Goal: Task Accomplishment & Management: Complete application form

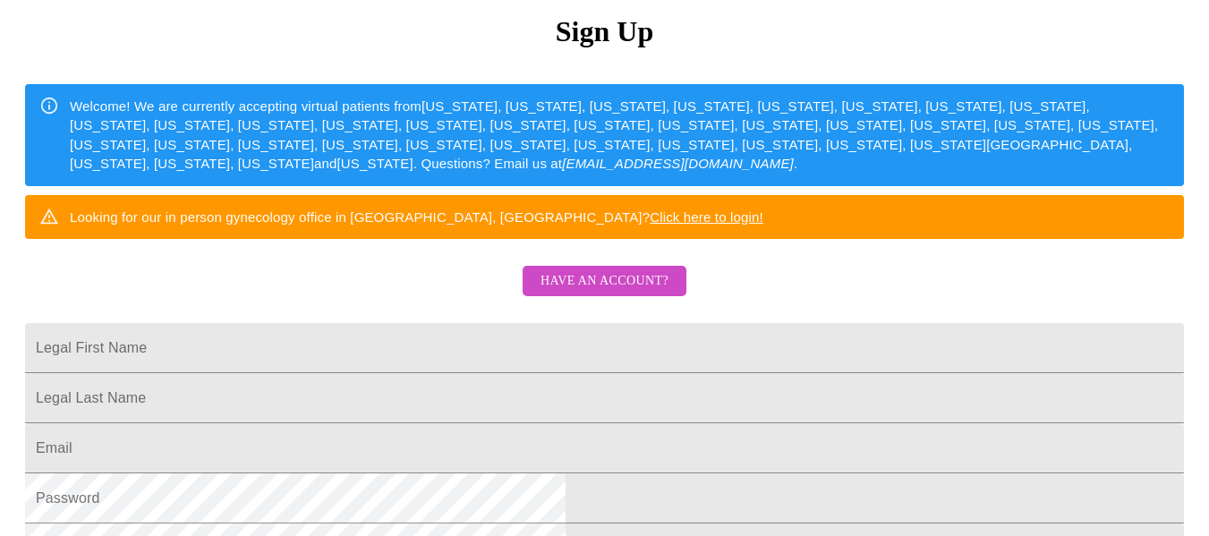
scroll to position [109, 0]
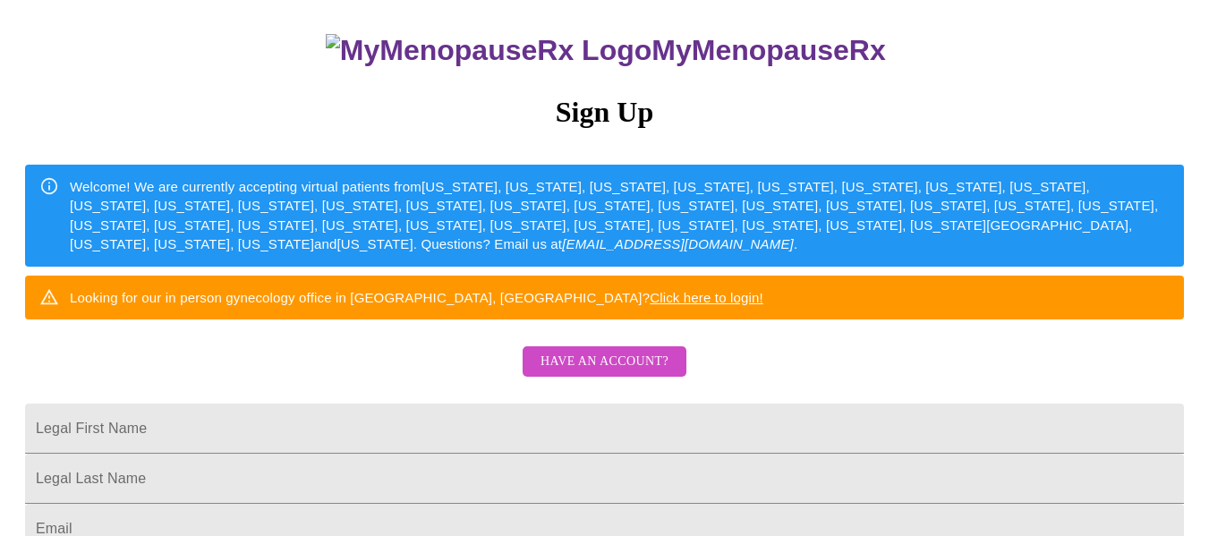
click at [652, 373] on span "Have an account?" at bounding box center [605, 362] width 128 height 22
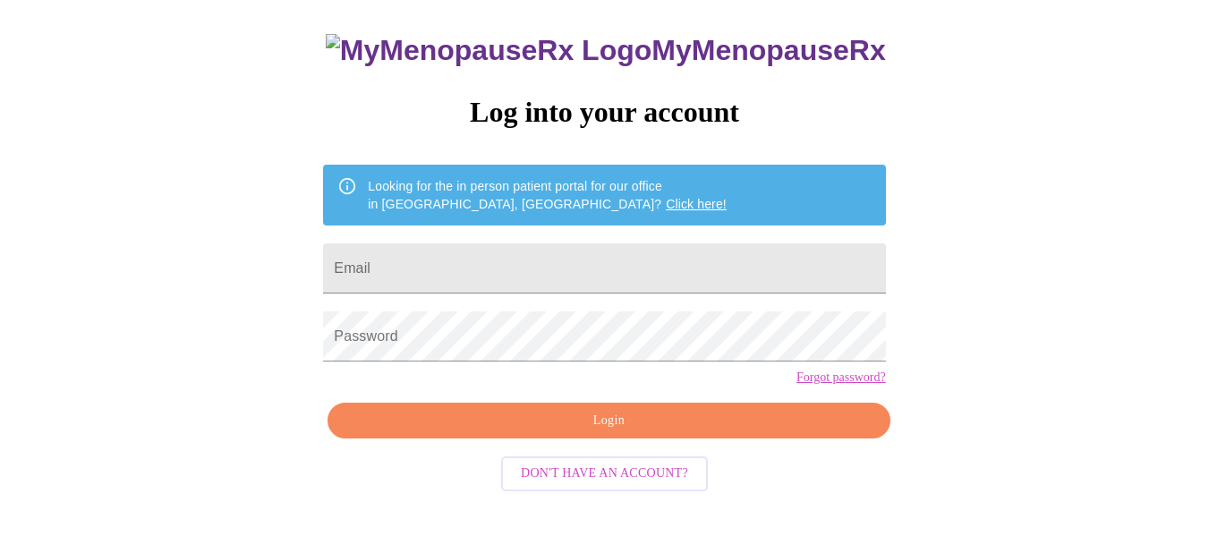
scroll to position [105, 0]
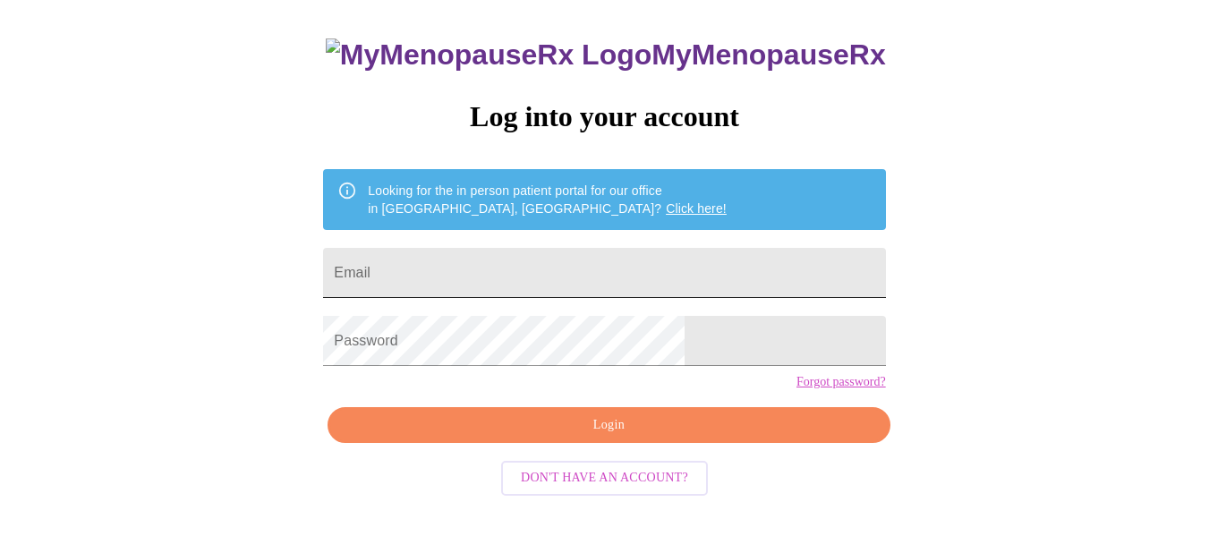
click at [535, 261] on input "Email" at bounding box center [604, 273] width 562 height 50
type input "jsully25@hotmail.com"
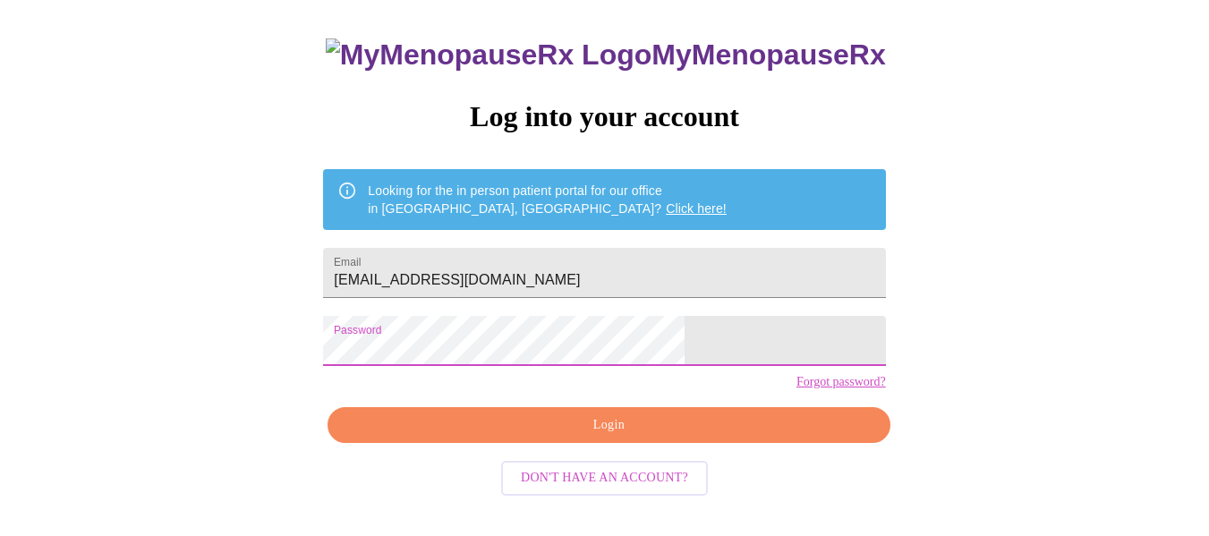
click at [591, 437] on span "Login" at bounding box center [608, 425] width 521 height 22
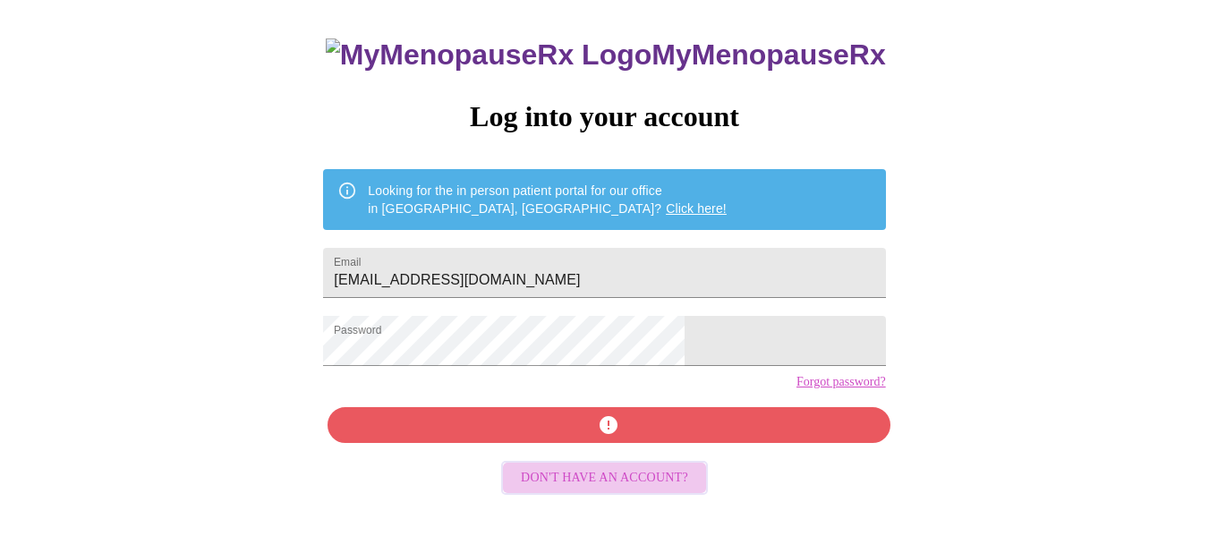
click at [648, 490] on span "Don't have an account?" at bounding box center [604, 478] width 167 height 22
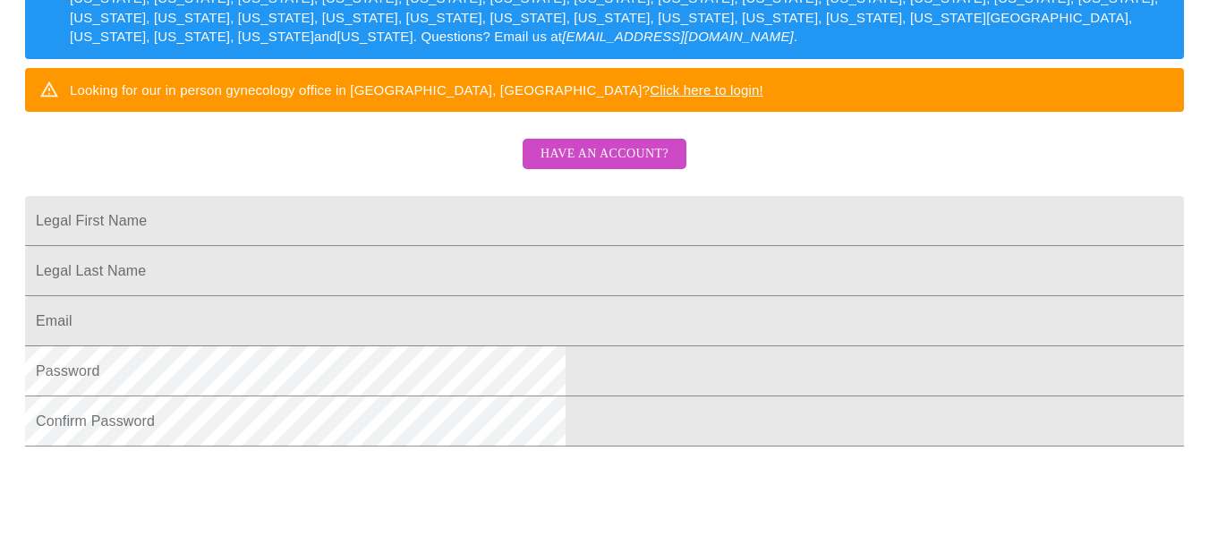
scroll to position [373, 0]
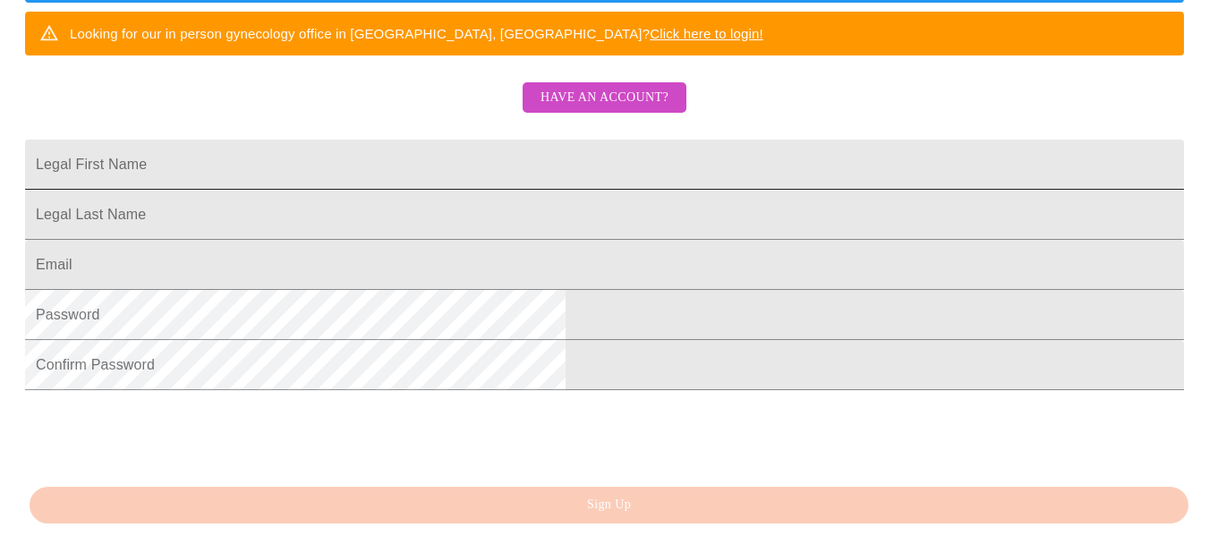
click at [456, 190] on input "Legal First Name" at bounding box center [604, 165] width 1159 height 50
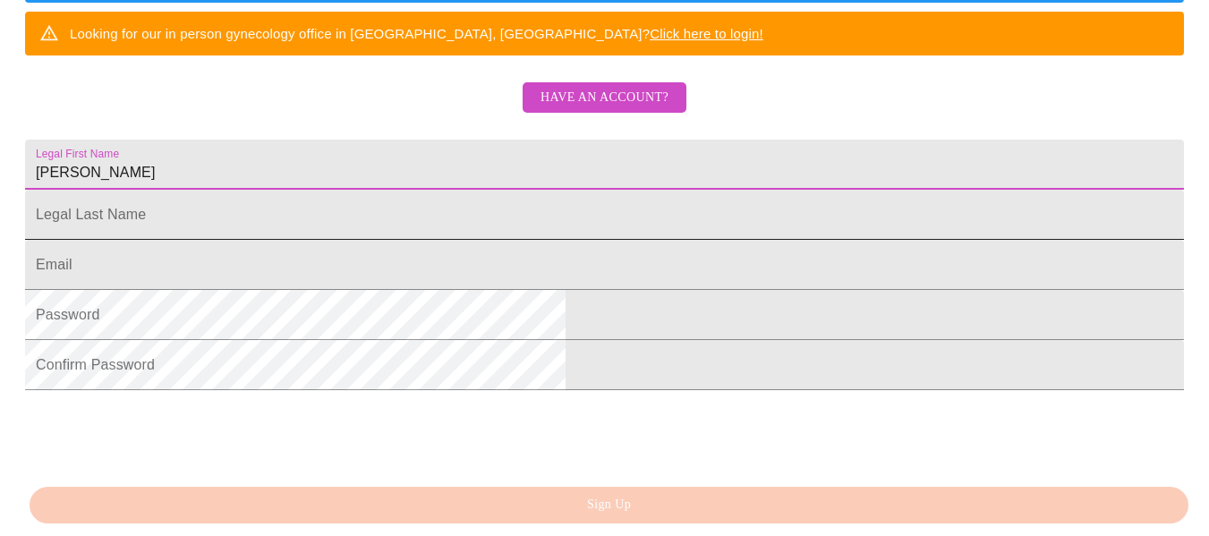
type input "Jill"
click at [458, 240] on input "Legal First Name" at bounding box center [604, 215] width 1159 height 50
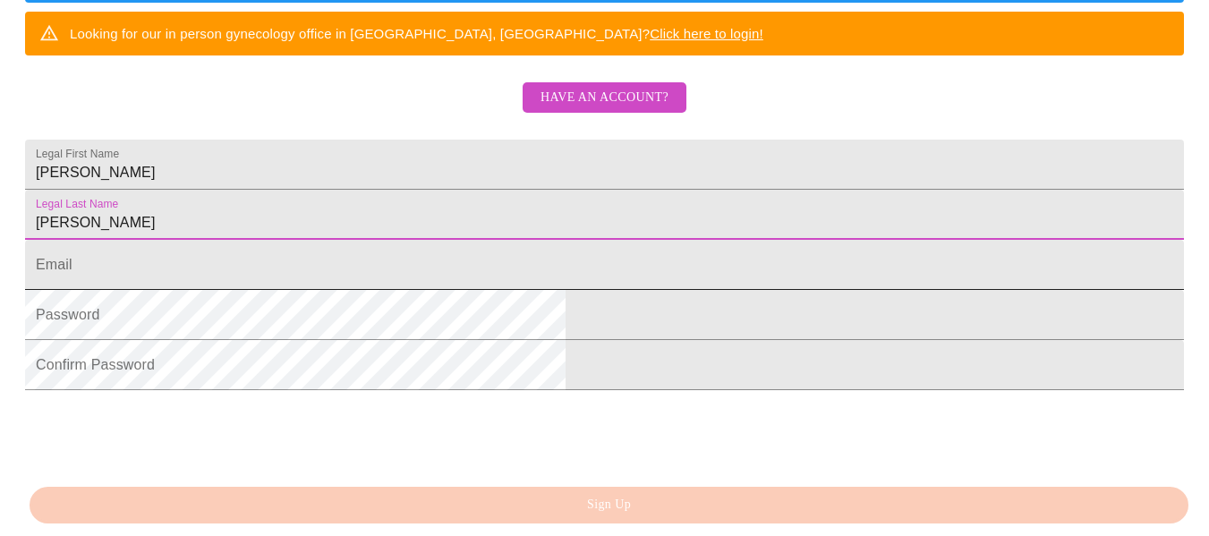
type input "Sullivan"
click at [438, 290] on input "Legal First Name" at bounding box center [604, 265] width 1159 height 50
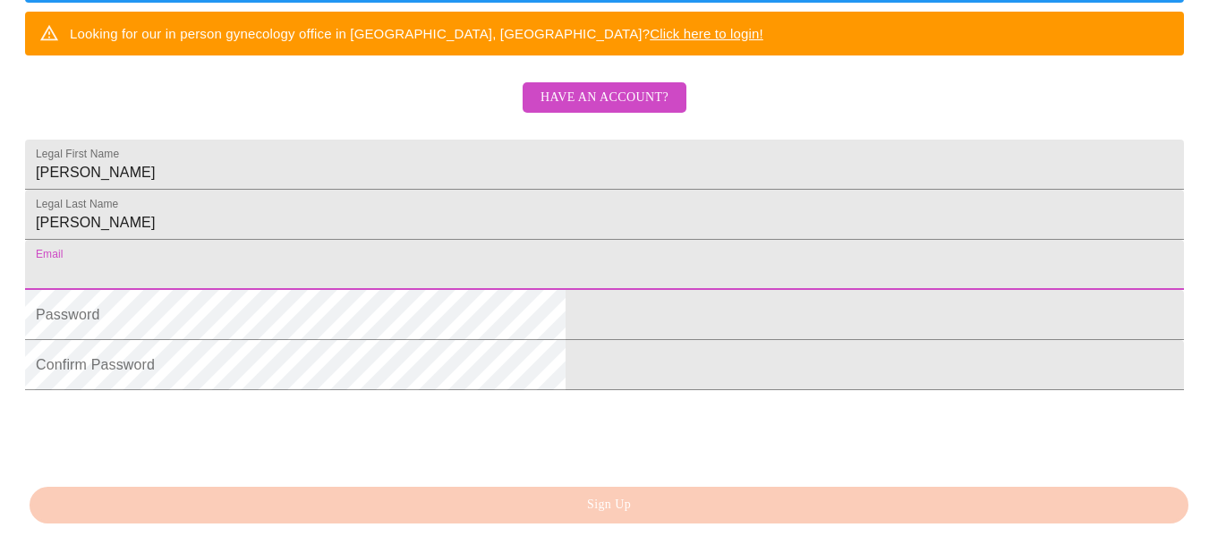
type input "jsully25@hotmail.com"
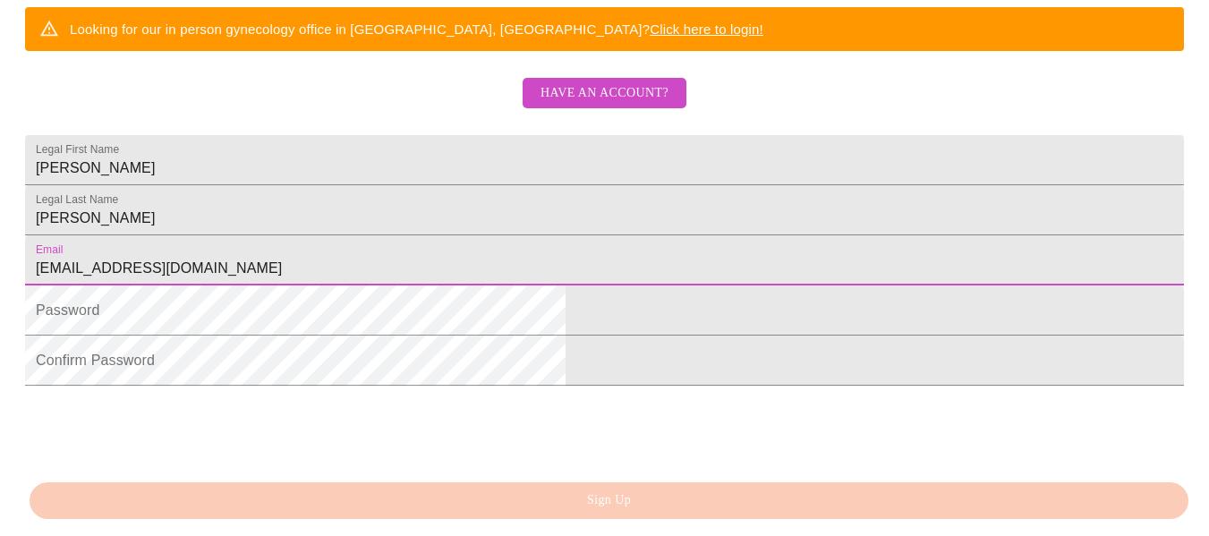
scroll to position [557, 0]
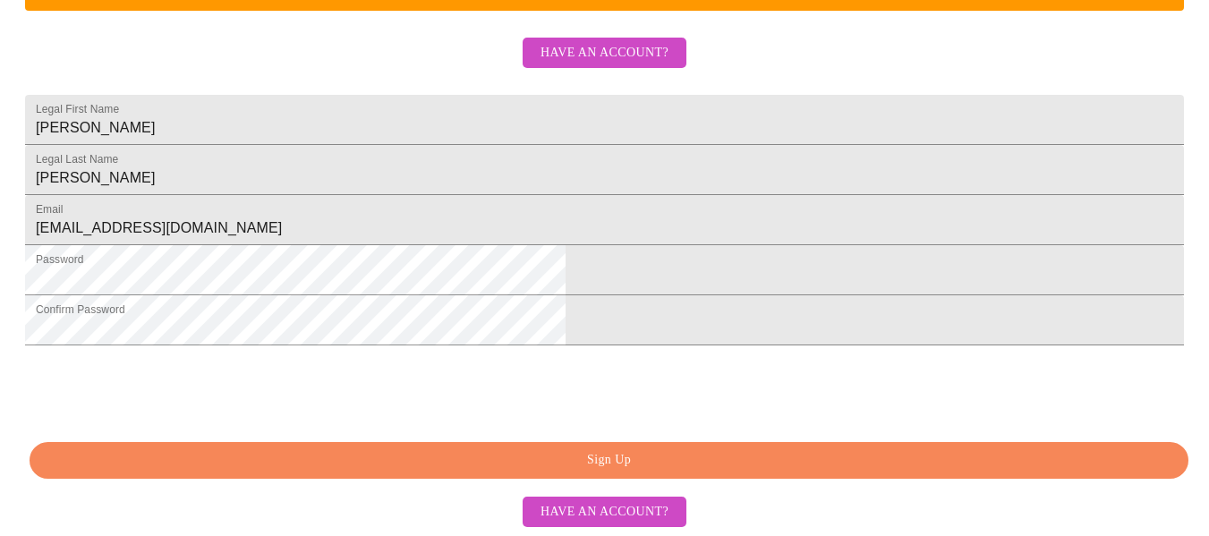
click at [635, 466] on span "Sign Up" at bounding box center [609, 460] width 1118 height 22
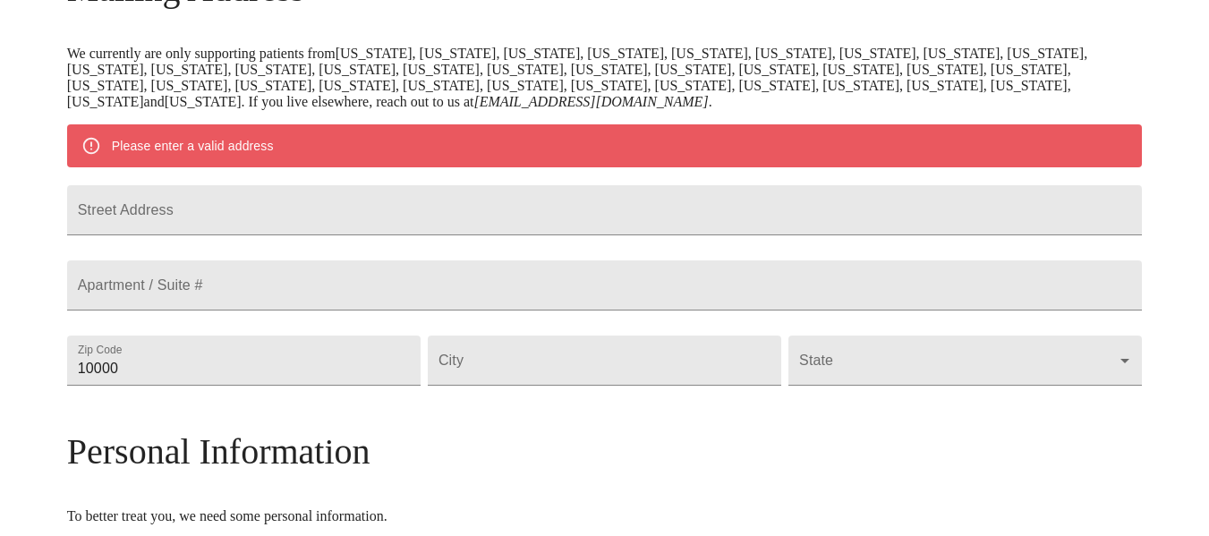
scroll to position [308, 0]
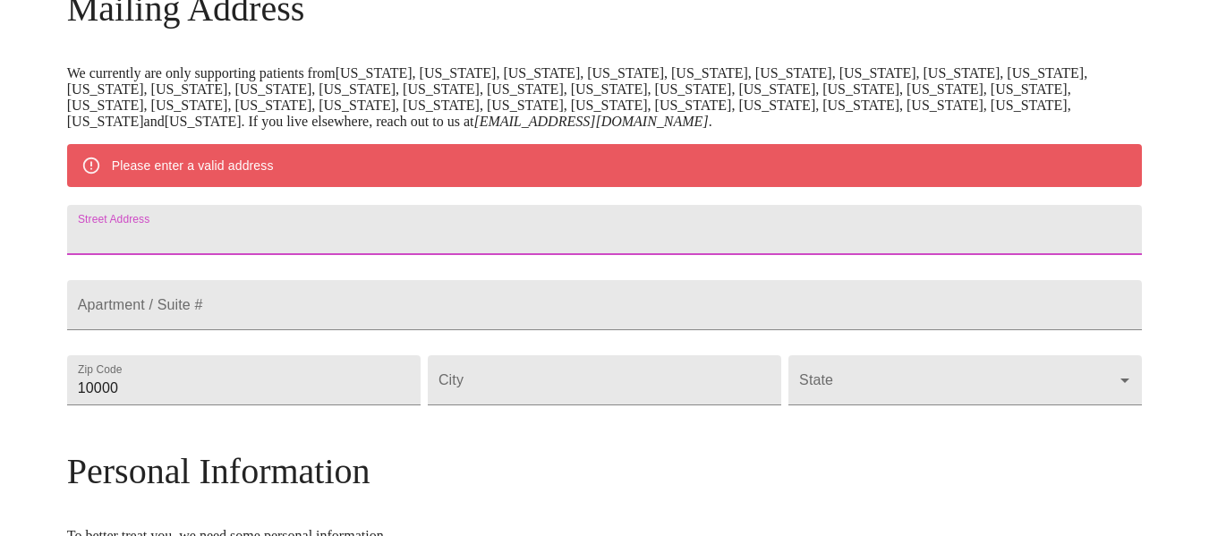
click at [348, 238] on input "Street Address" at bounding box center [605, 230] width 1076 height 50
type input "36W917 Sunrise Lane"
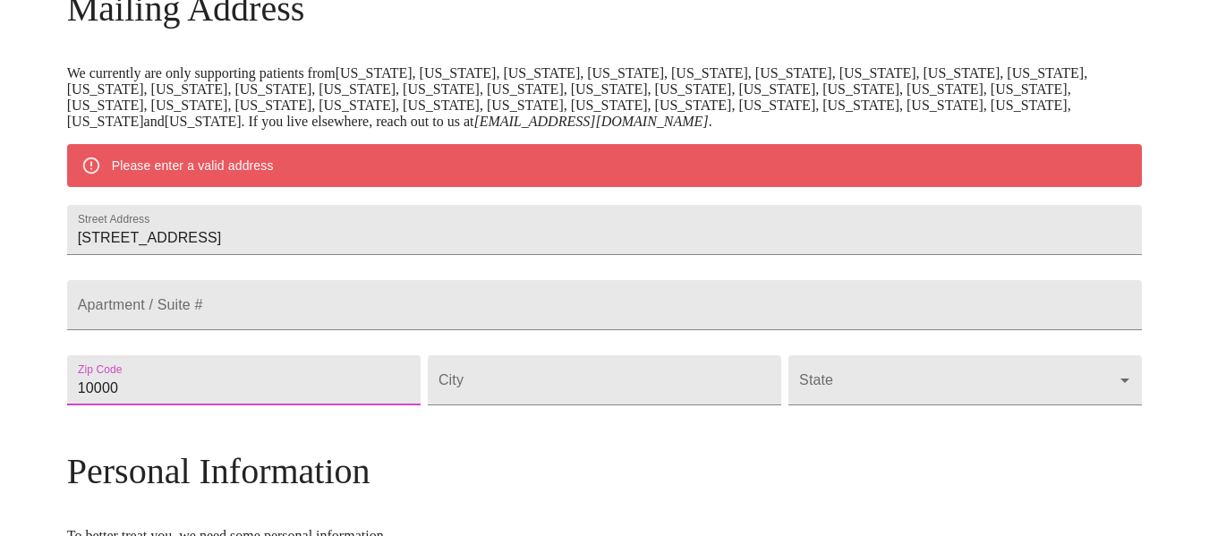
click at [345, 406] on input "10000" at bounding box center [244, 380] width 354 height 50
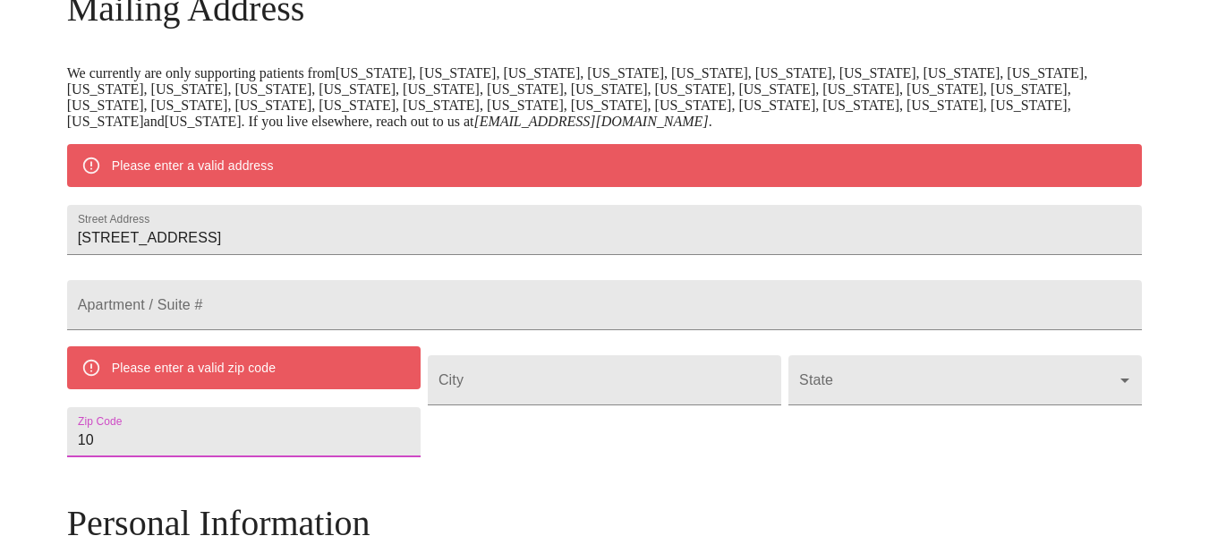
type input "1"
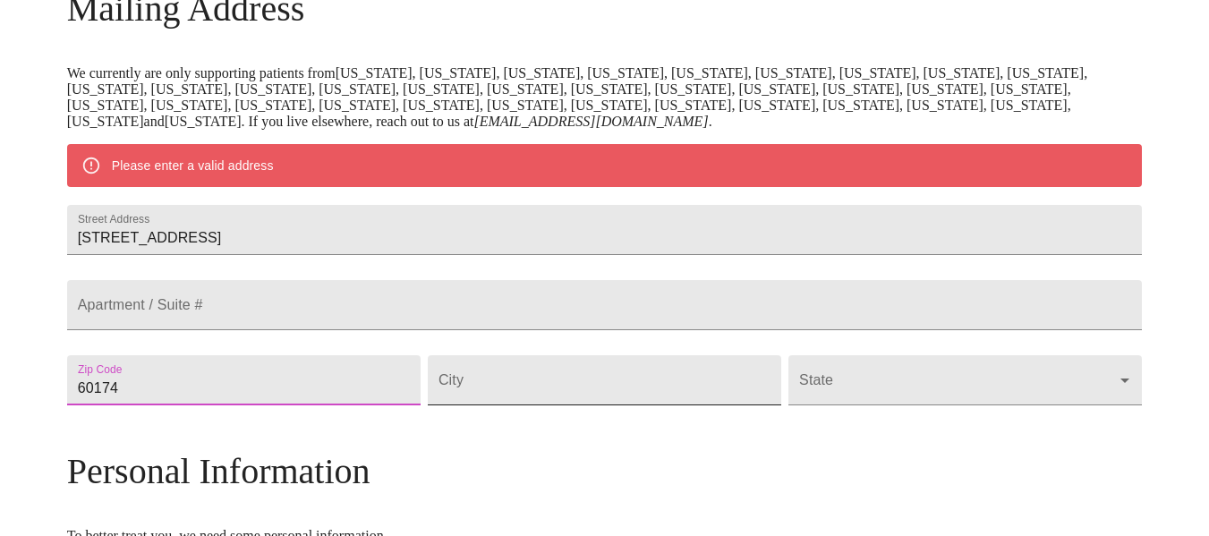
type input "60174"
click at [607, 406] on input "Street Address" at bounding box center [605, 380] width 354 height 50
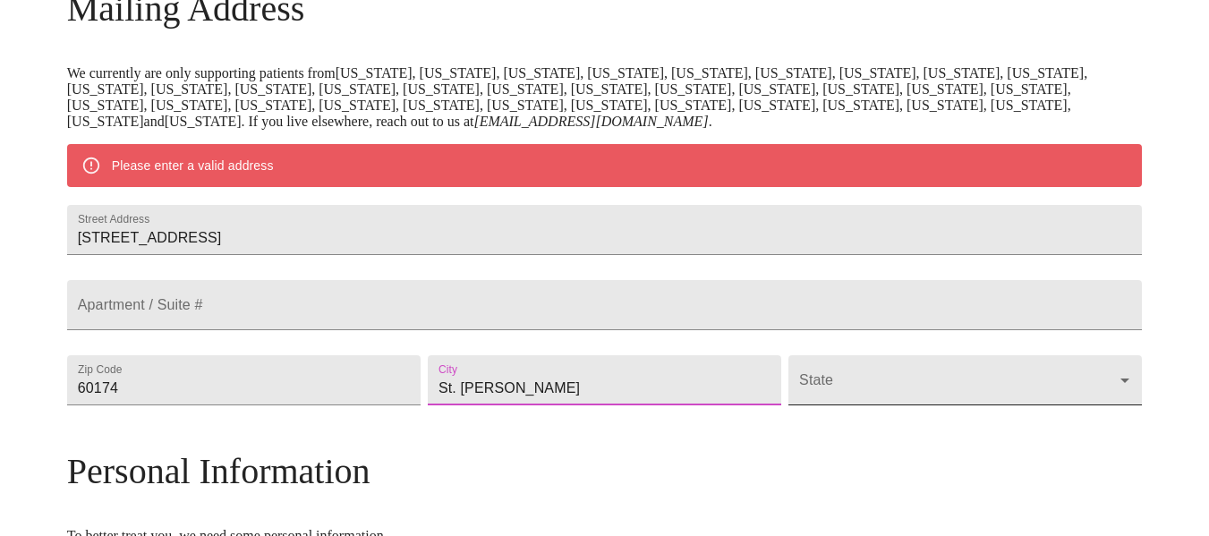
type input "St. Charles"
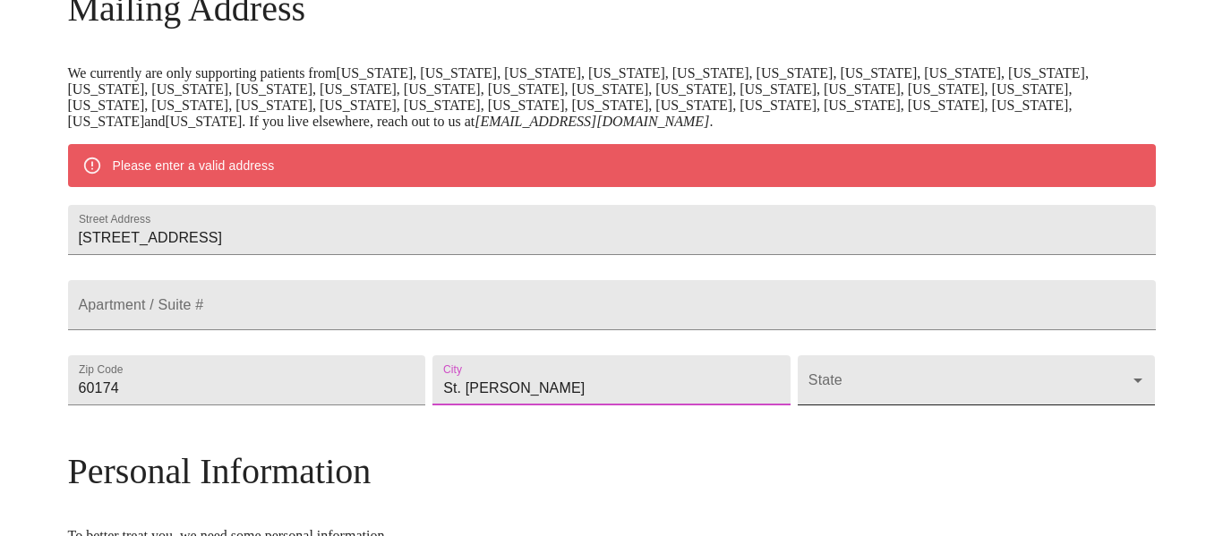
click at [779, 423] on body "MyMenopauseRx Welcome to MyMenopauseRx Since it's your first time here, you'll …" at bounding box center [611, 405] width 1208 height 1412
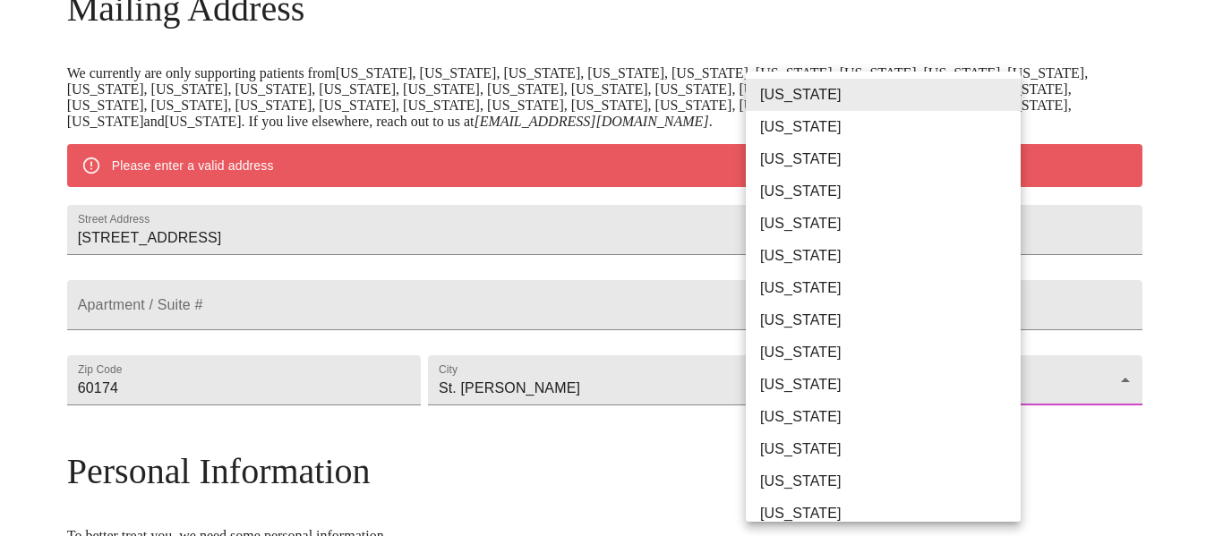
click at [788, 476] on li "Illinois" at bounding box center [890, 481] width 288 height 32
type input "Illinois"
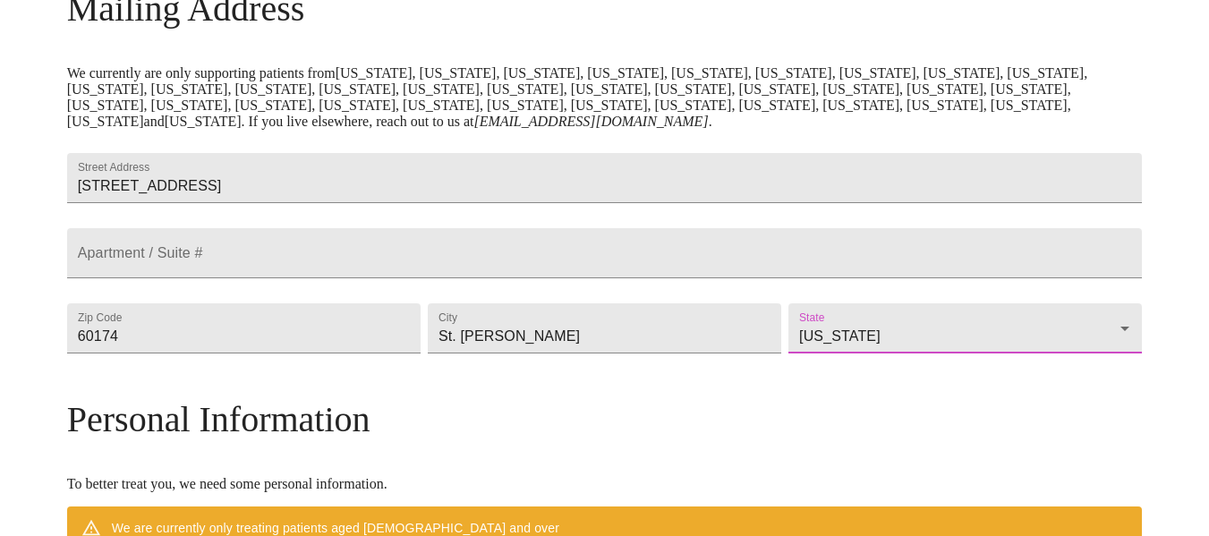
click at [730, 440] on h3 "Personal Information" at bounding box center [605, 419] width 1076 height 42
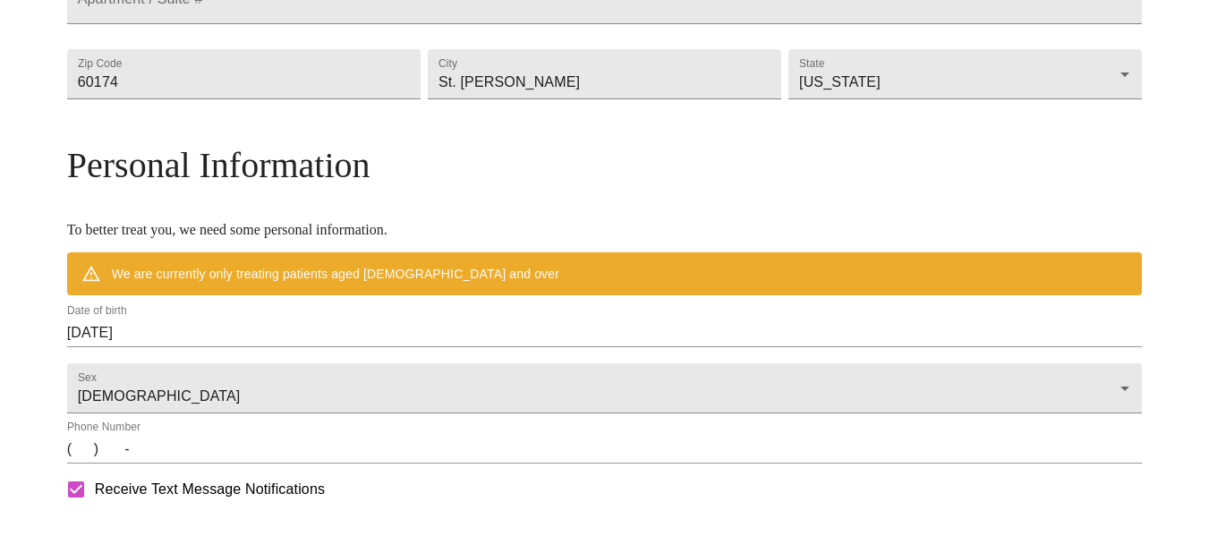
scroll to position [666, 0]
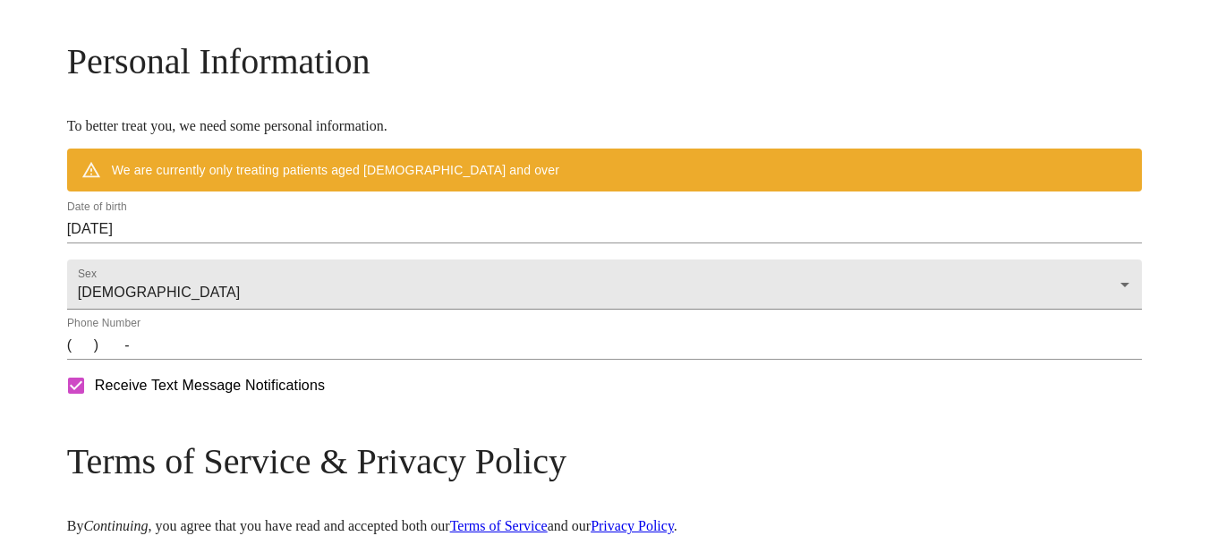
click at [210, 360] on input "(   )    -" at bounding box center [605, 345] width 1076 height 29
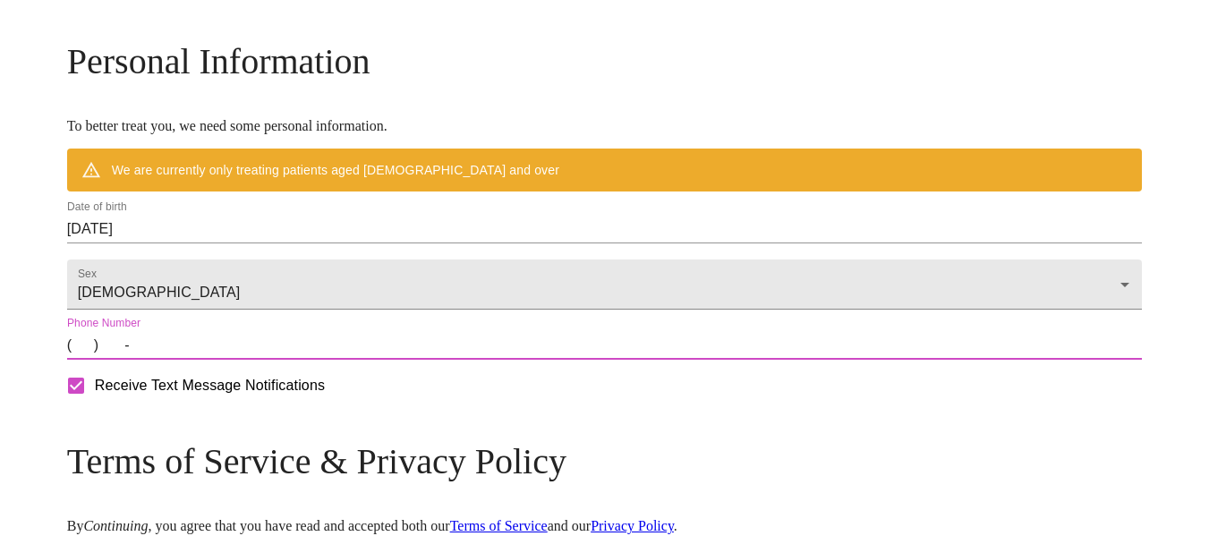
type input "(630) 400-3317"
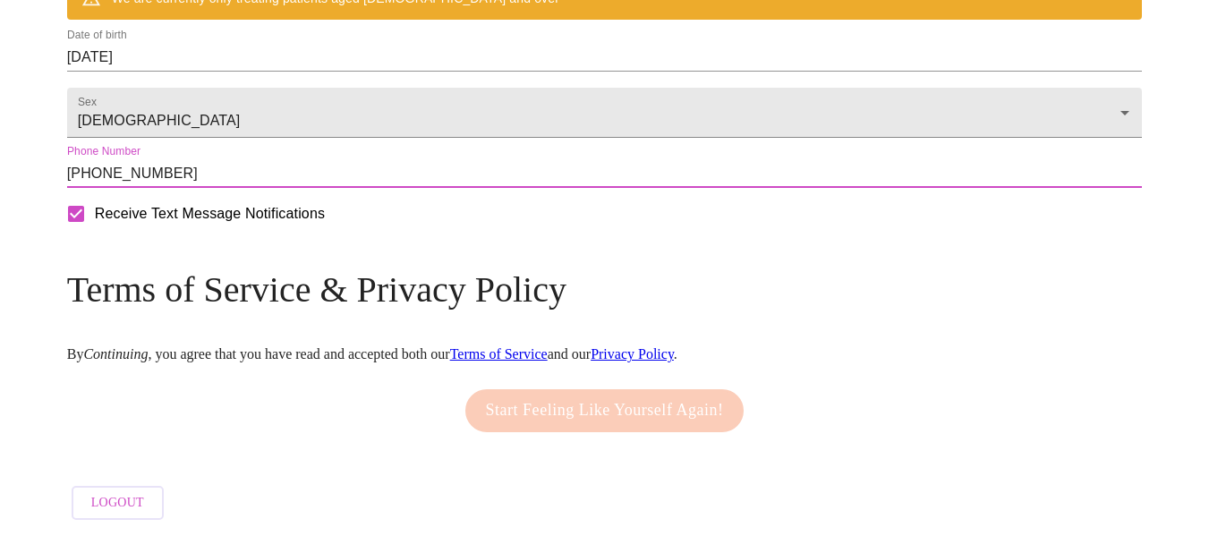
scroll to position [894, 0]
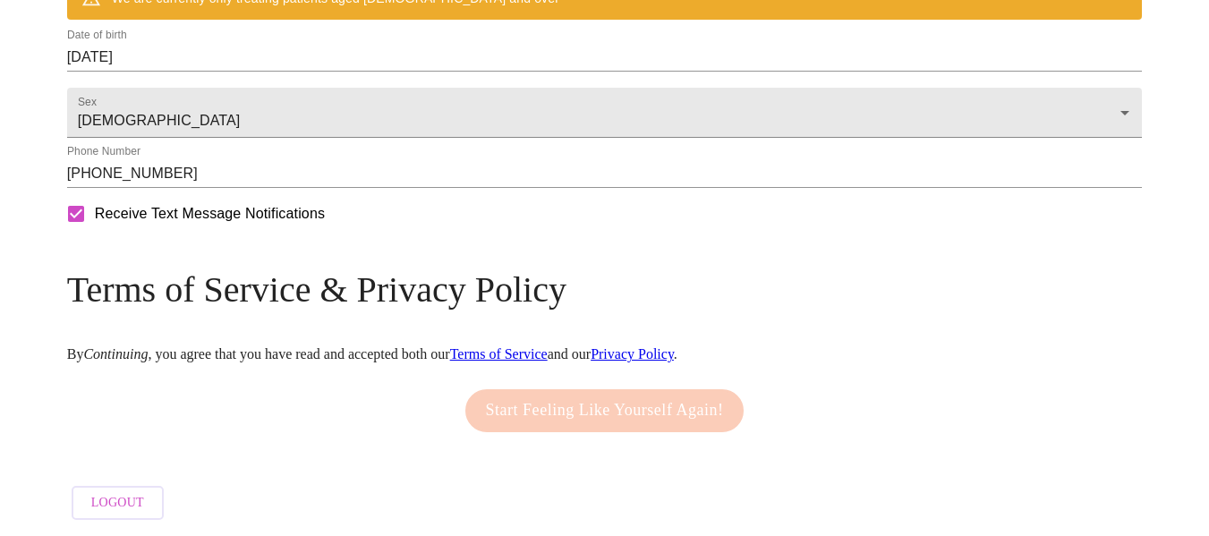
click at [764, 311] on h3 "Terms of Service & Privacy Policy" at bounding box center [605, 290] width 1076 height 42
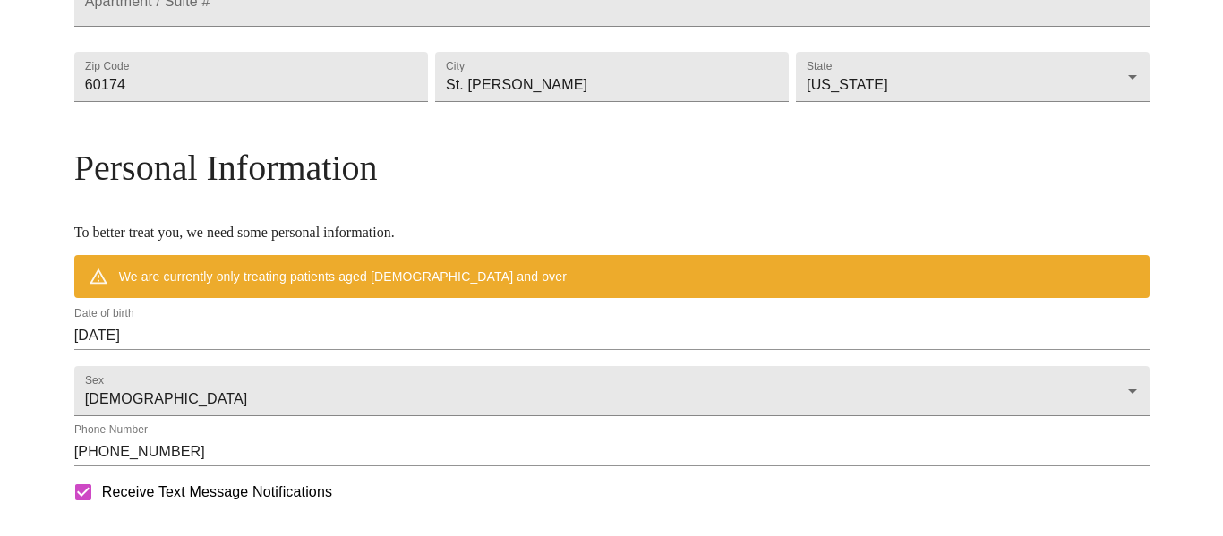
scroll to position [536, 0]
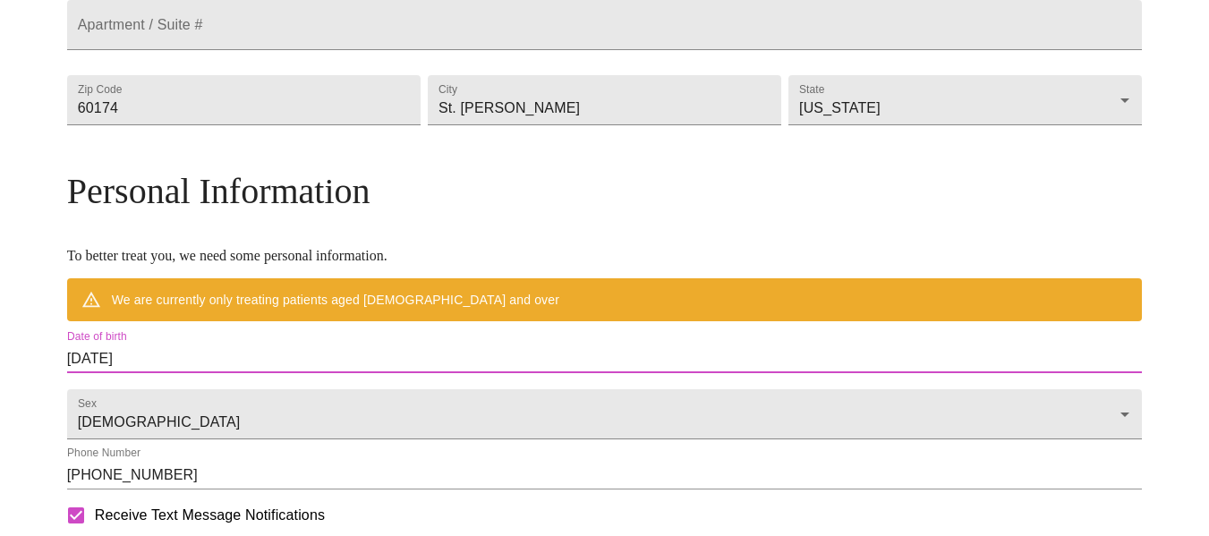
drag, startPoint x: 309, startPoint y: 389, endPoint x: 177, endPoint y: 405, distance: 132.5
click at [177, 405] on div "MyMenopauseRx Welcome to MyMenopauseRx Since it's your first time here, you'll …" at bounding box center [605, 151] width 1076 height 1360
click at [283, 373] on input "10/07/2025" at bounding box center [605, 359] width 1076 height 29
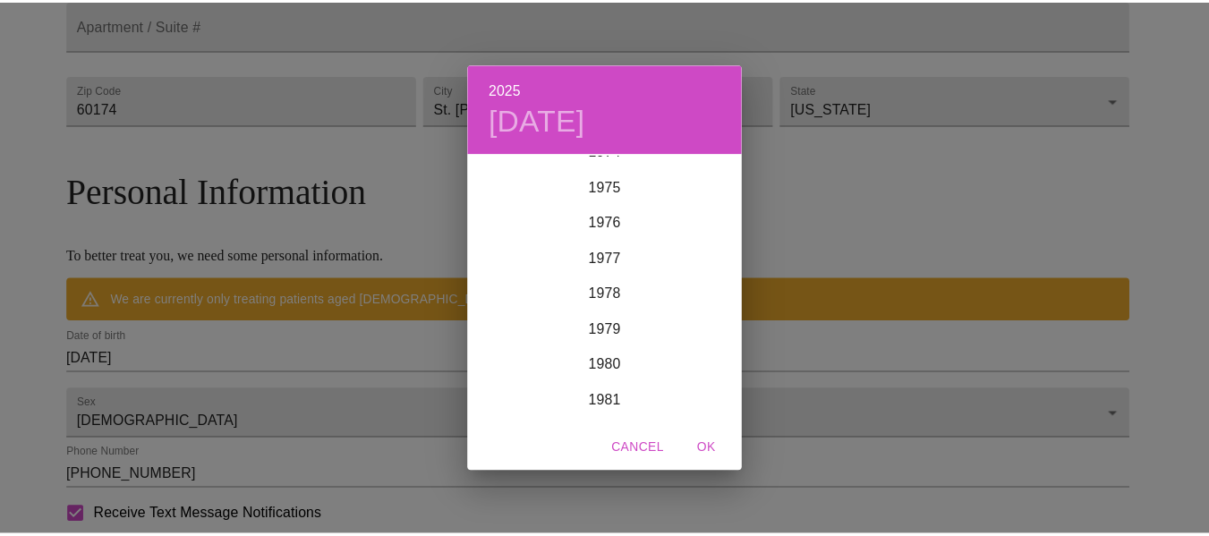
scroll to position [2703, 0]
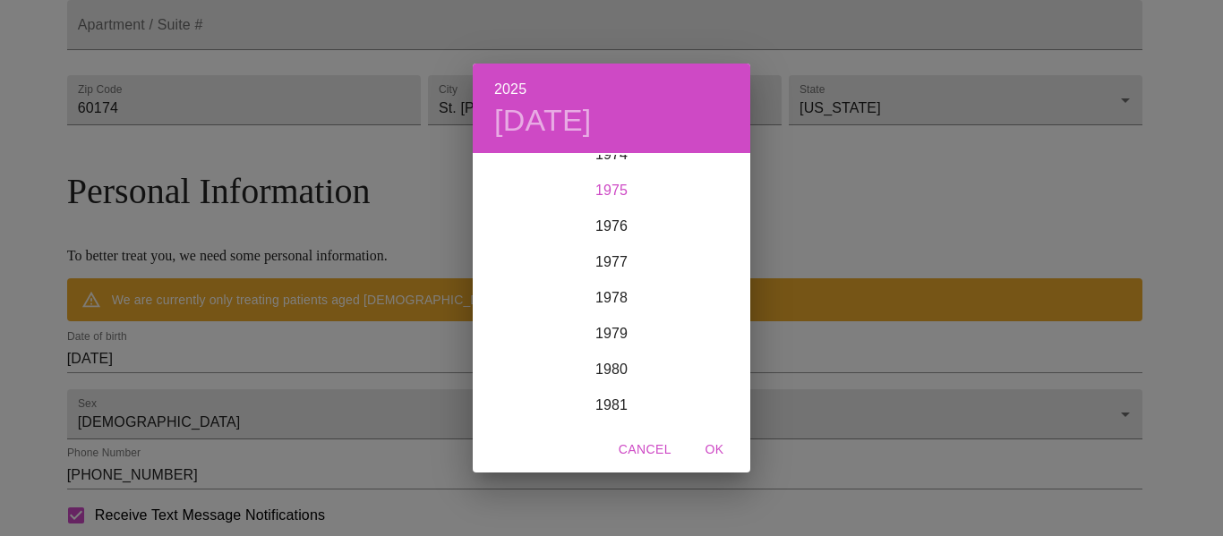
click at [619, 188] on div "1975" at bounding box center [612, 191] width 278 height 36
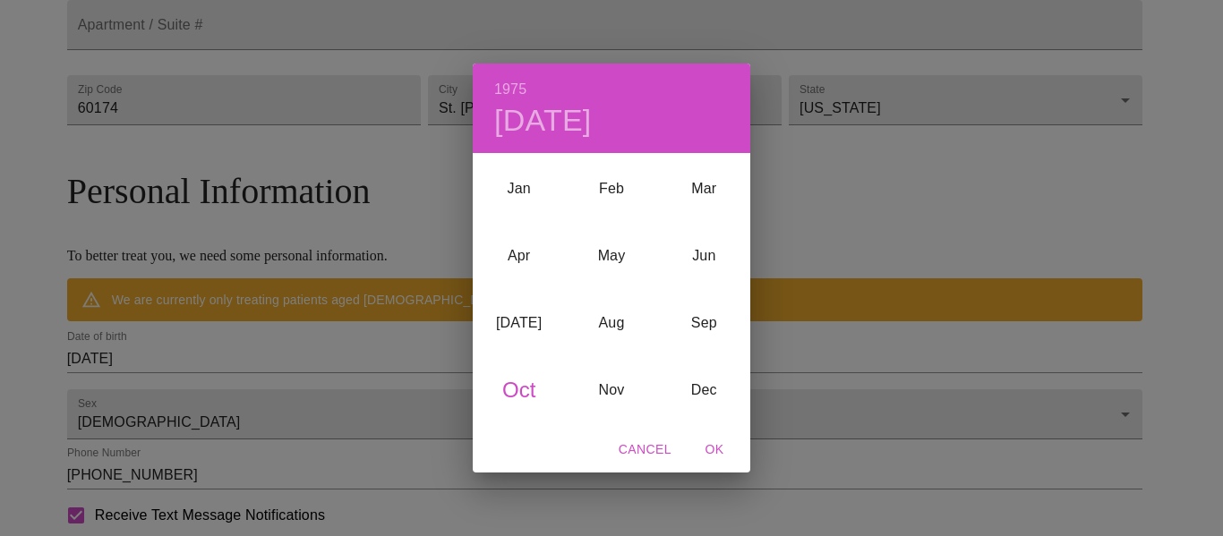
click at [520, 383] on div "Oct" at bounding box center [519, 389] width 92 height 67
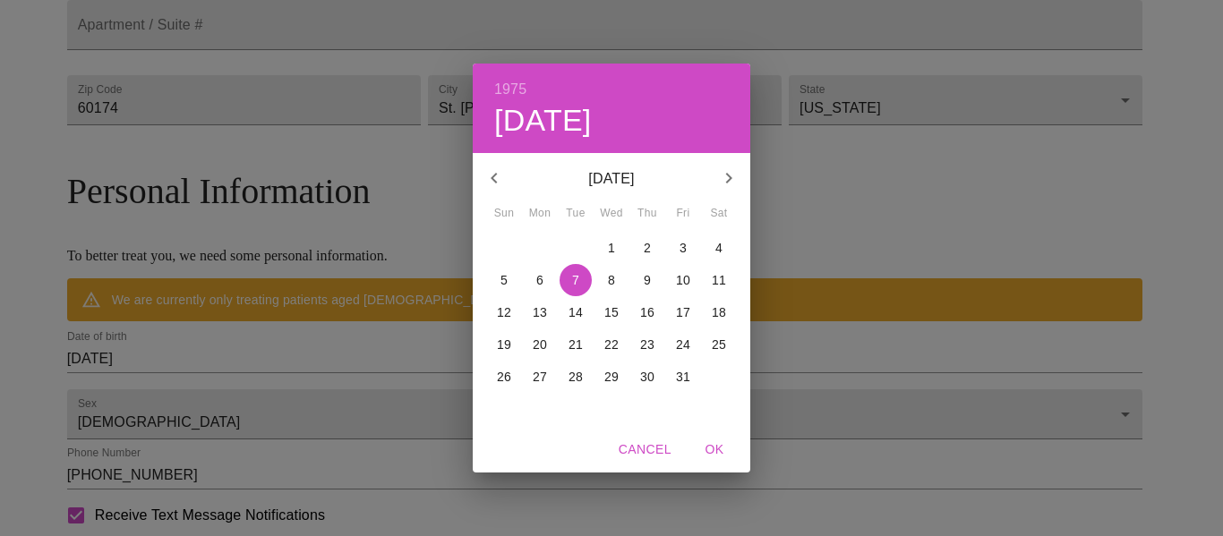
click at [580, 313] on p "14" at bounding box center [575, 312] width 14 height 18
click at [712, 448] on span "OK" at bounding box center [714, 450] width 43 height 22
type input "10/14/1975"
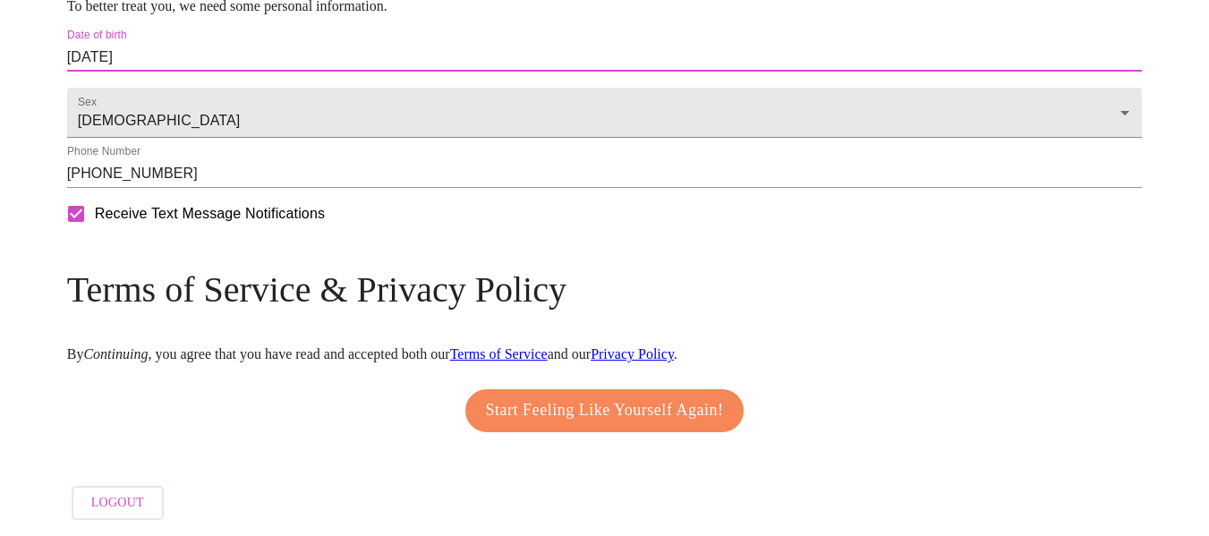
scroll to position [842, 0]
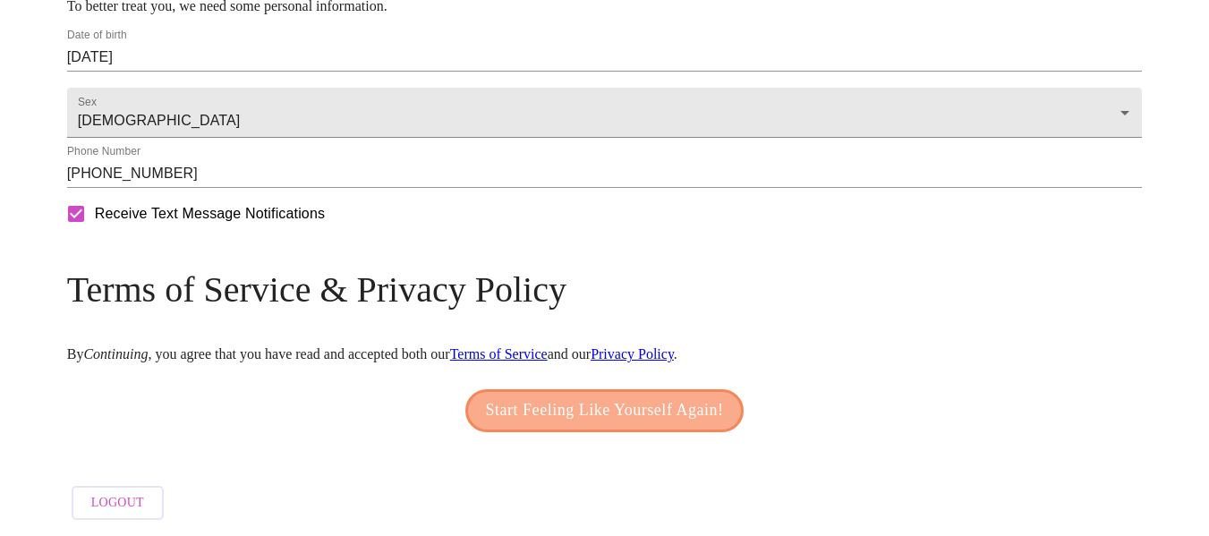
click at [669, 413] on span "Start Feeling Like Yourself Again!" at bounding box center [605, 411] width 238 height 29
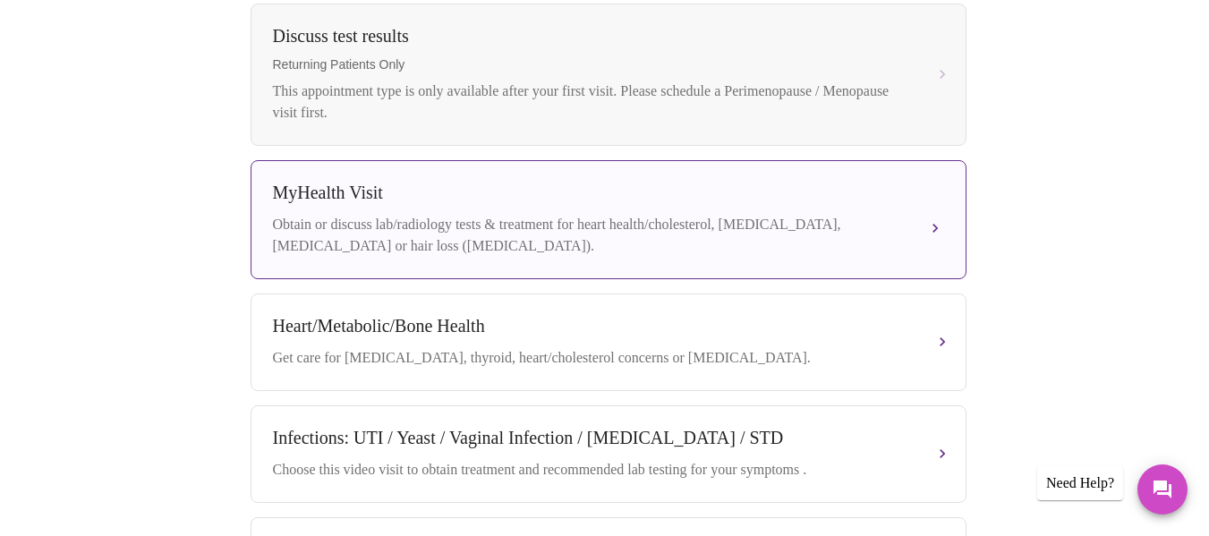
scroll to position [1070, 0]
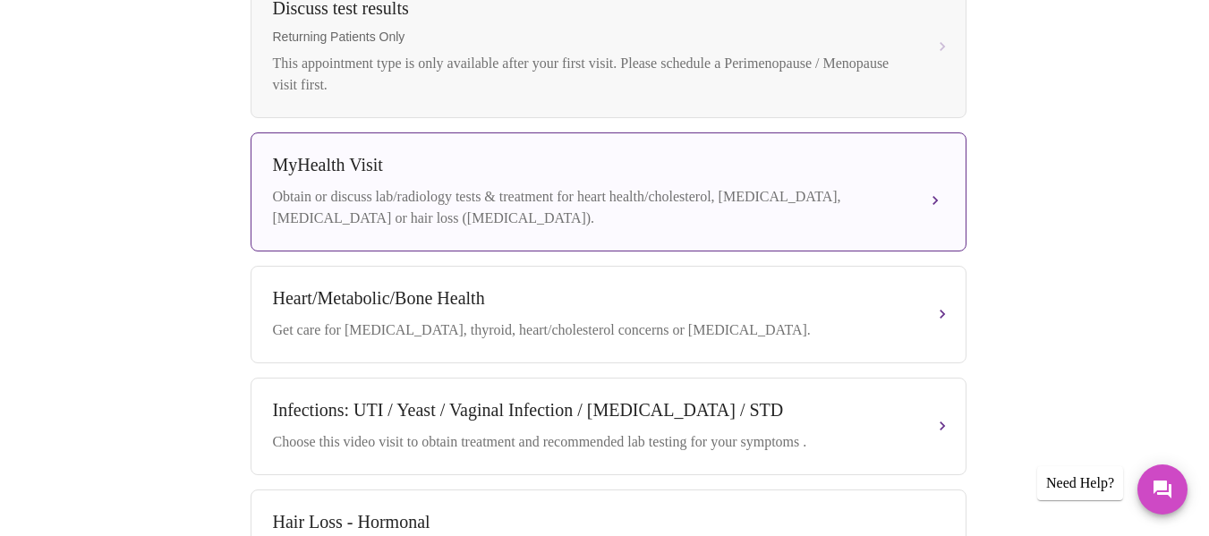
click at [739, 226] on button "MyHealth Visit Obtain or discuss lab/radiology tests & treatment for heart heal…" at bounding box center [609, 191] width 716 height 119
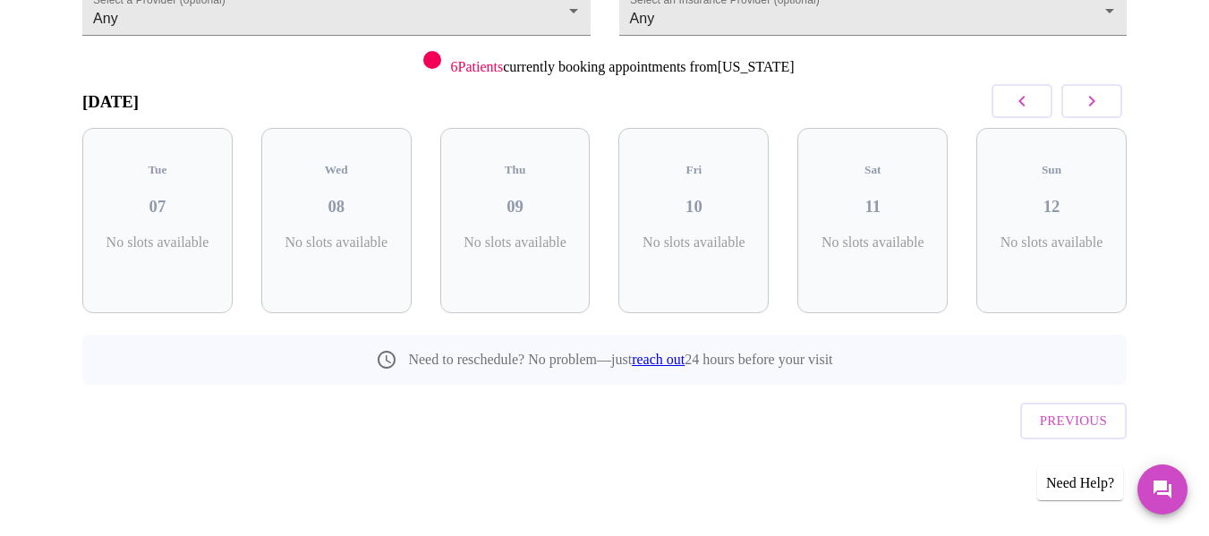
scroll to position [167, 0]
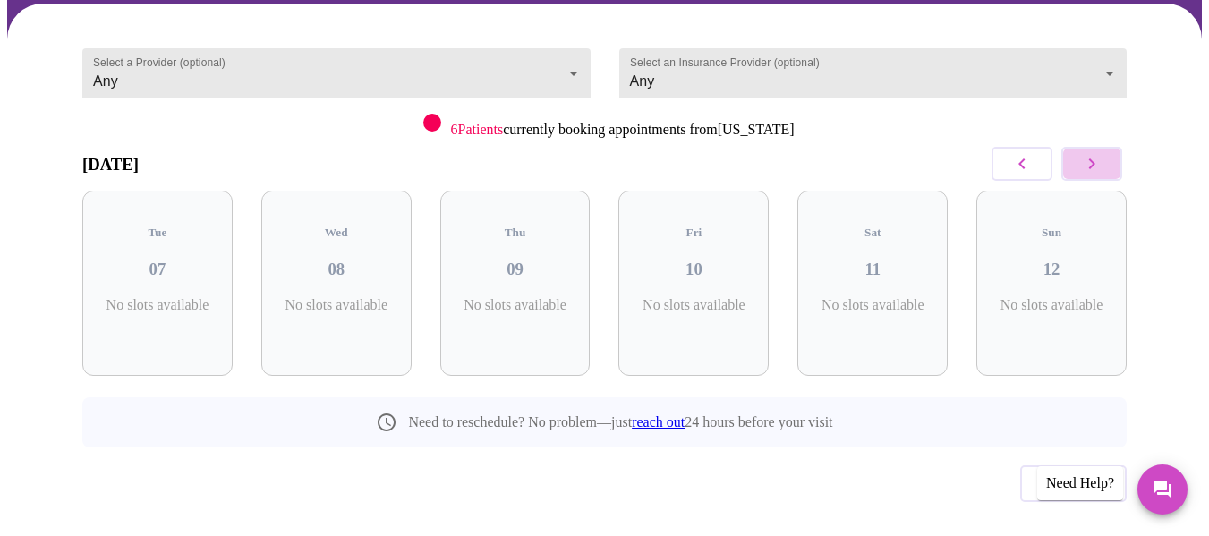
click at [1103, 153] on icon "button" at bounding box center [1091, 163] width 21 height 21
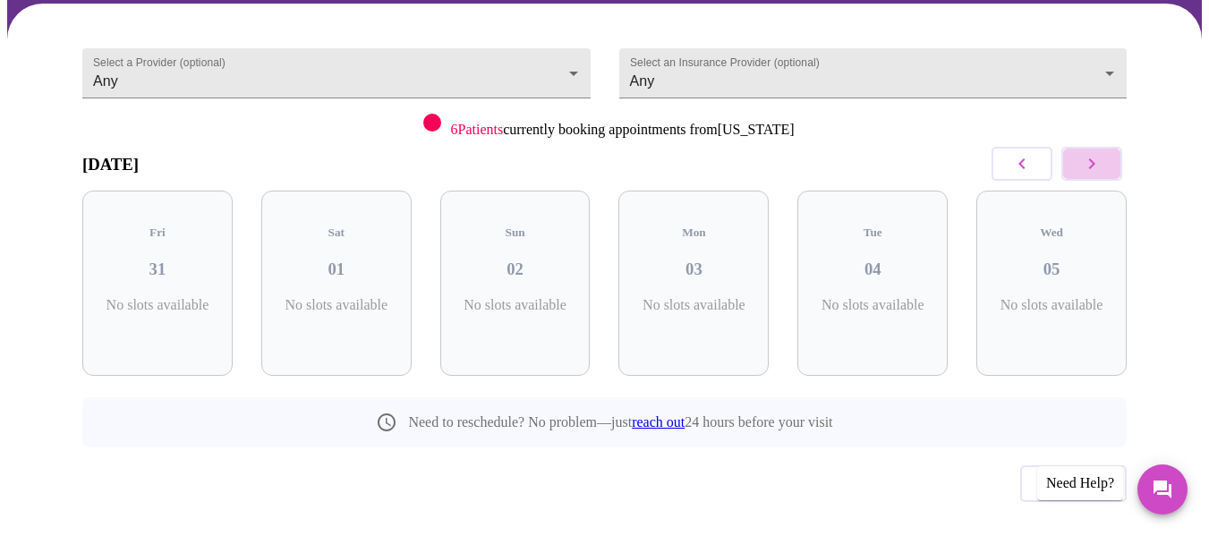
click at [1103, 153] on icon "button" at bounding box center [1091, 163] width 21 height 21
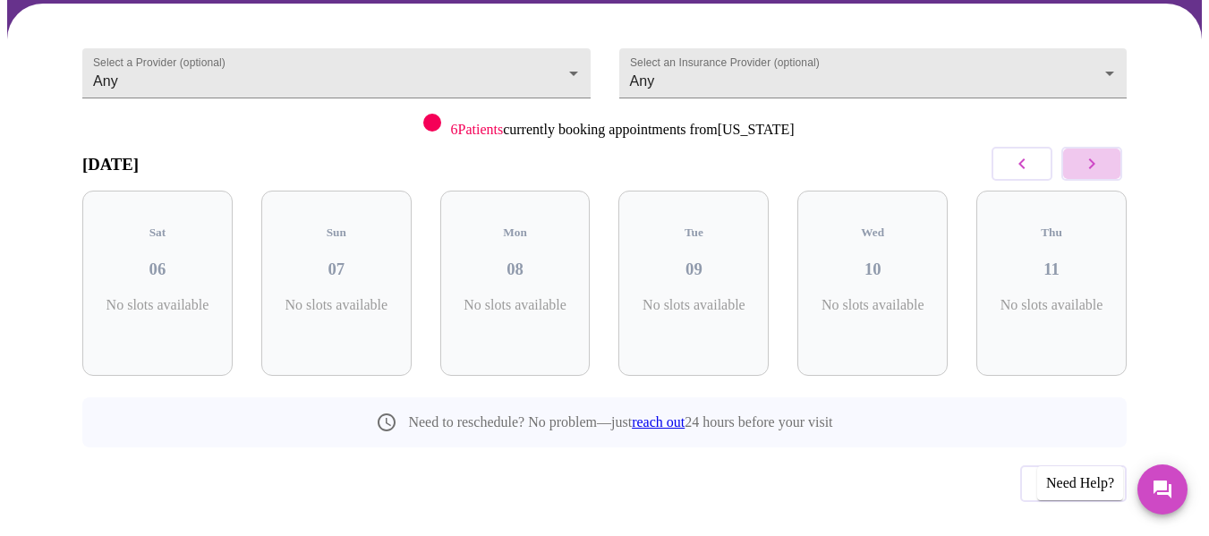
click at [1103, 153] on icon "button" at bounding box center [1091, 163] width 21 height 21
click at [1102, 153] on icon "button" at bounding box center [1091, 163] width 21 height 21
click at [1024, 153] on icon "button" at bounding box center [1022, 163] width 21 height 21
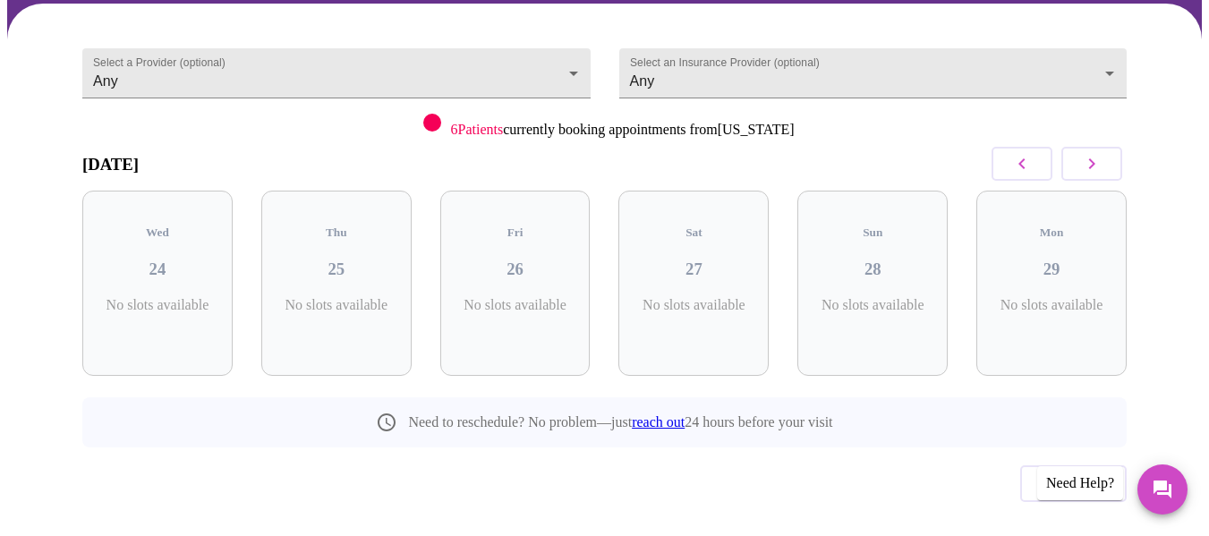
click at [1023, 153] on icon "button" at bounding box center [1022, 163] width 21 height 21
click at [1022, 153] on icon "button" at bounding box center [1022, 163] width 21 height 21
click at [1021, 153] on icon "button" at bounding box center [1022, 163] width 21 height 21
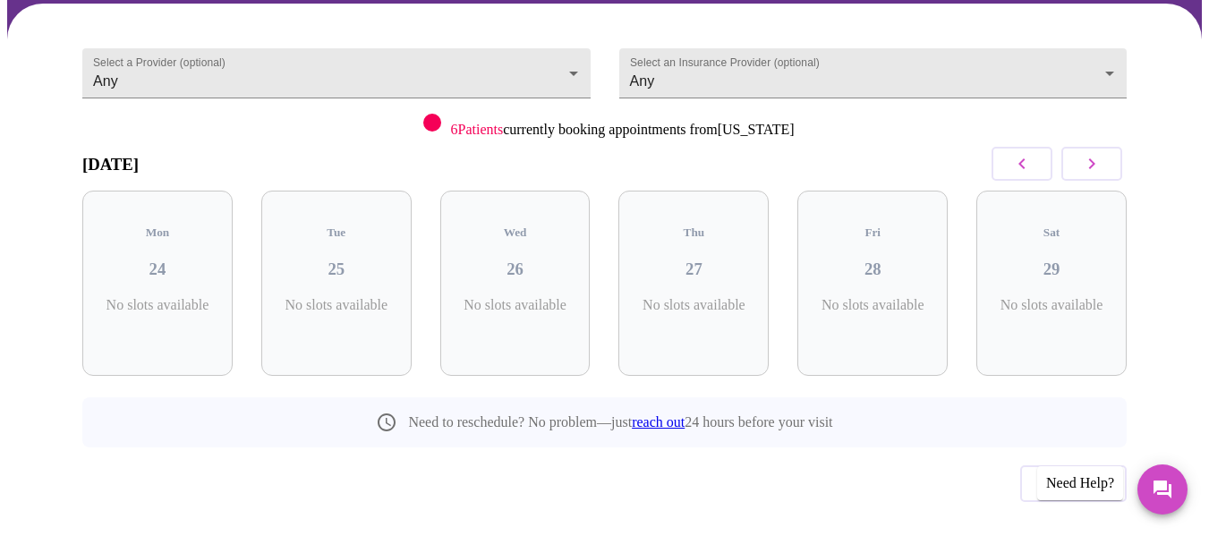
click at [1111, 147] on button "button" at bounding box center [1092, 164] width 61 height 34
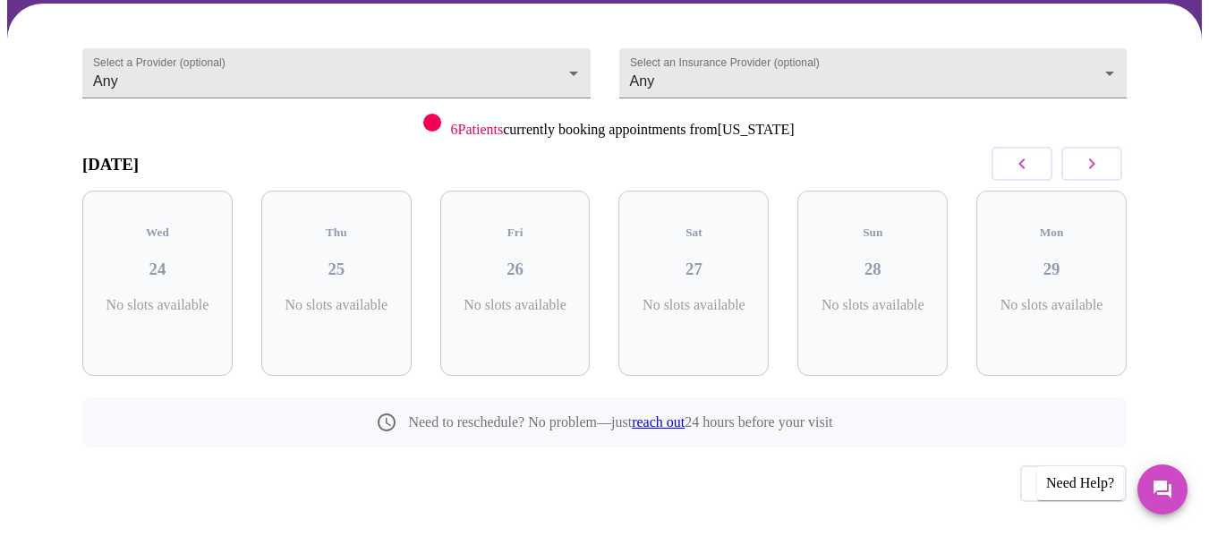
click at [1111, 147] on button "button" at bounding box center [1092, 164] width 61 height 34
click at [1110, 147] on button "button" at bounding box center [1092, 164] width 61 height 34
click at [1041, 147] on button "button" at bounding box center [1022, 164] width 61 height 34
click at [1040, 147] on button "button" at bounding box center [1022, 164] width 61 height 34
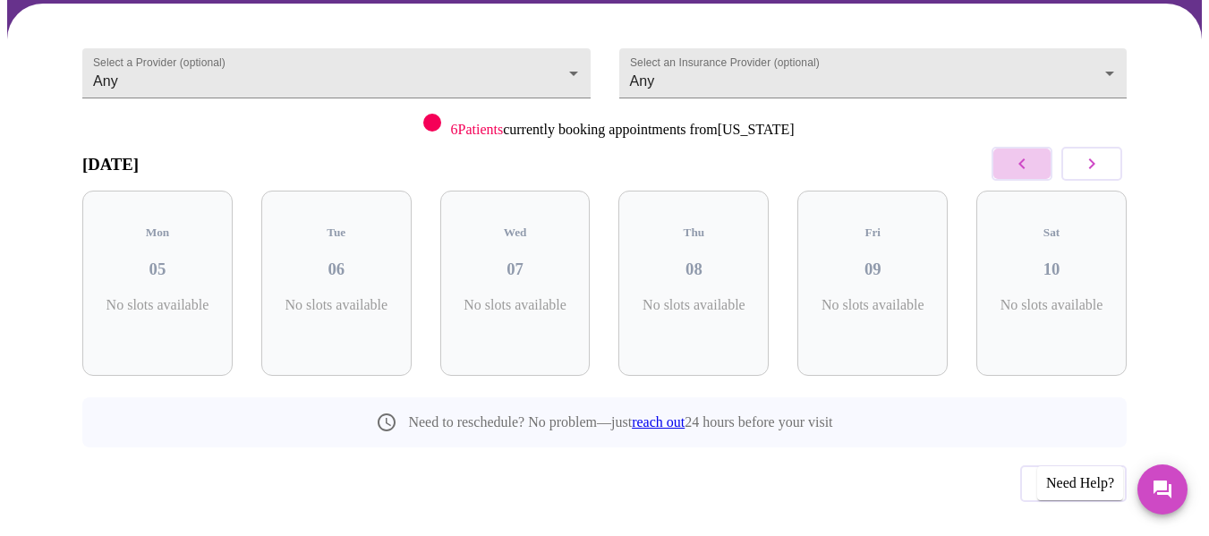
click at [1040, 147] on button "button" at bounding box center [1022, 164] width 61 height 34
click at [1033, 153] on icon "button" at bounding box center [1022, 163] width 21 height 21
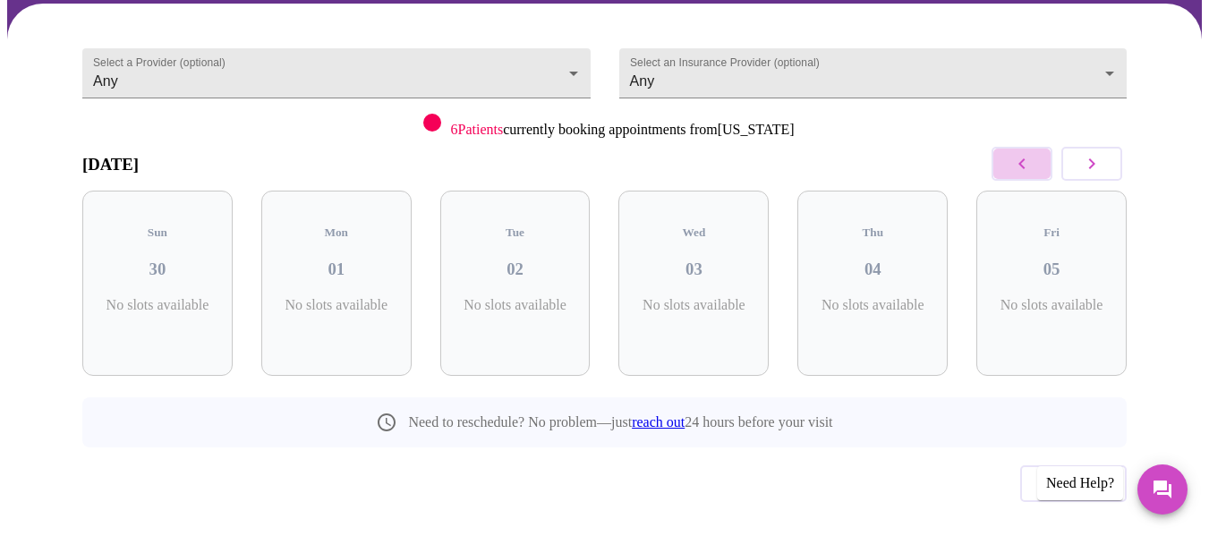
click at [1033, 153] on icon "button" at bounding box center [1022, 163] width 21 height 21
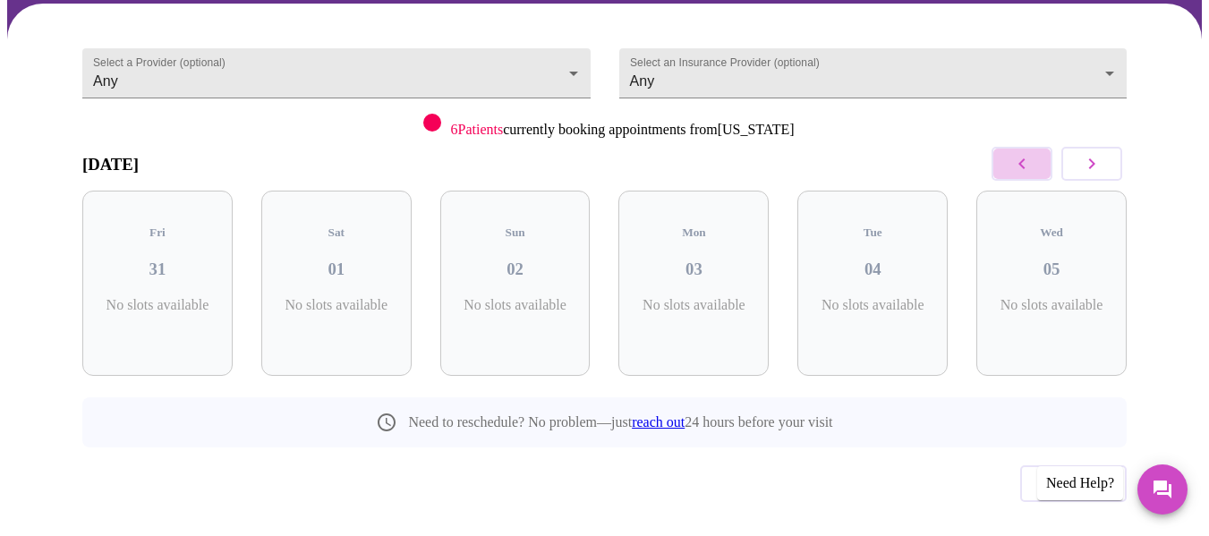
click at [1033, 153] on icon "button" at bounding box center [1022, 163] width 21 height 21
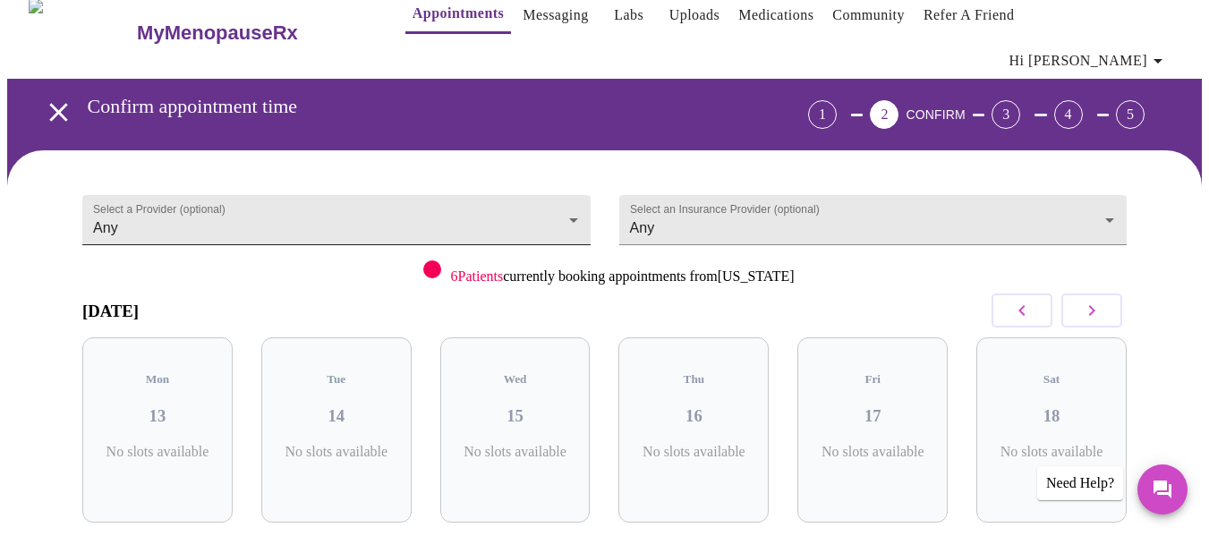
scroll to position [0, 0]
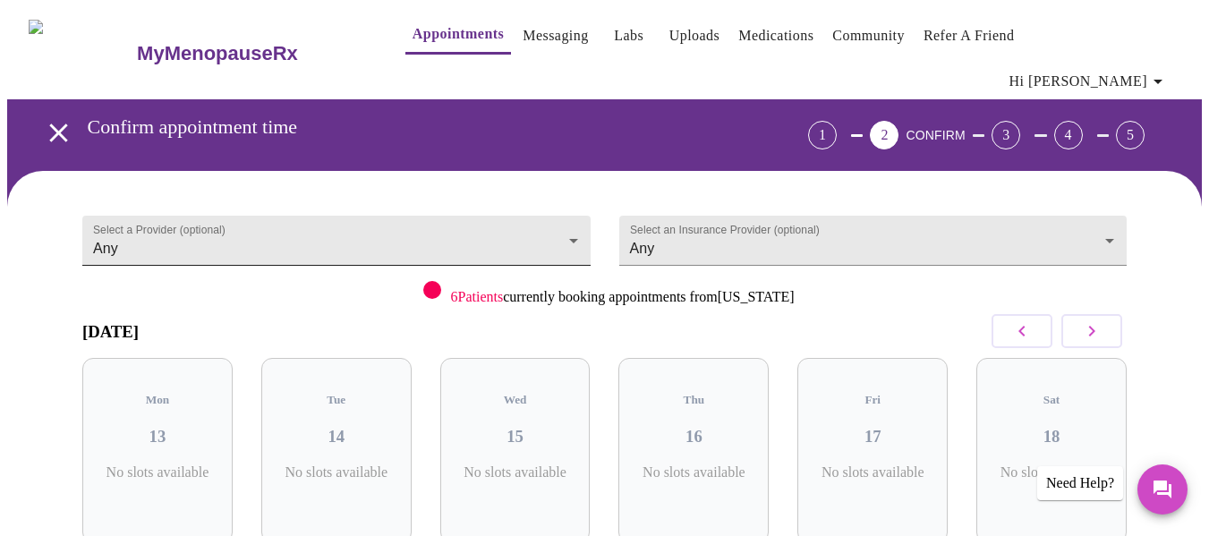
click at [573, 207] on body "MyMenopauseRx Appointments Messaging Labs Uploads Medications Community Refer a…" at bounding box center [604, 383] width 1195 height 752
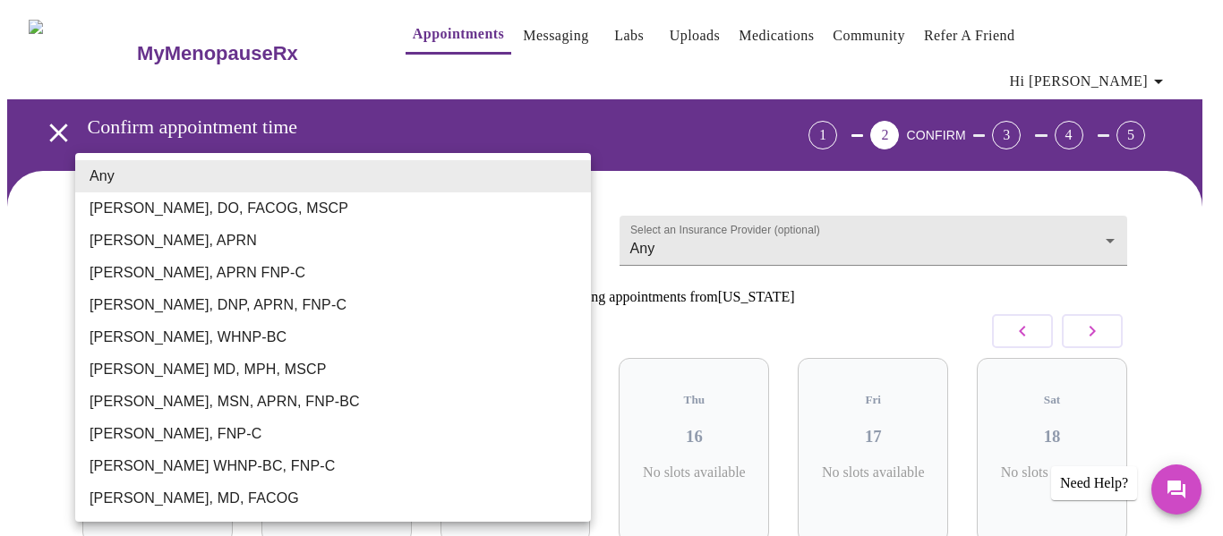
click at [264, 201] on li "Barbra S Hanna, DO, FACOG, MSCP" at bounding box center [333, 208] width 516 height 32
type input "Barbra S Hanna, DO, FACOG, MSCP"
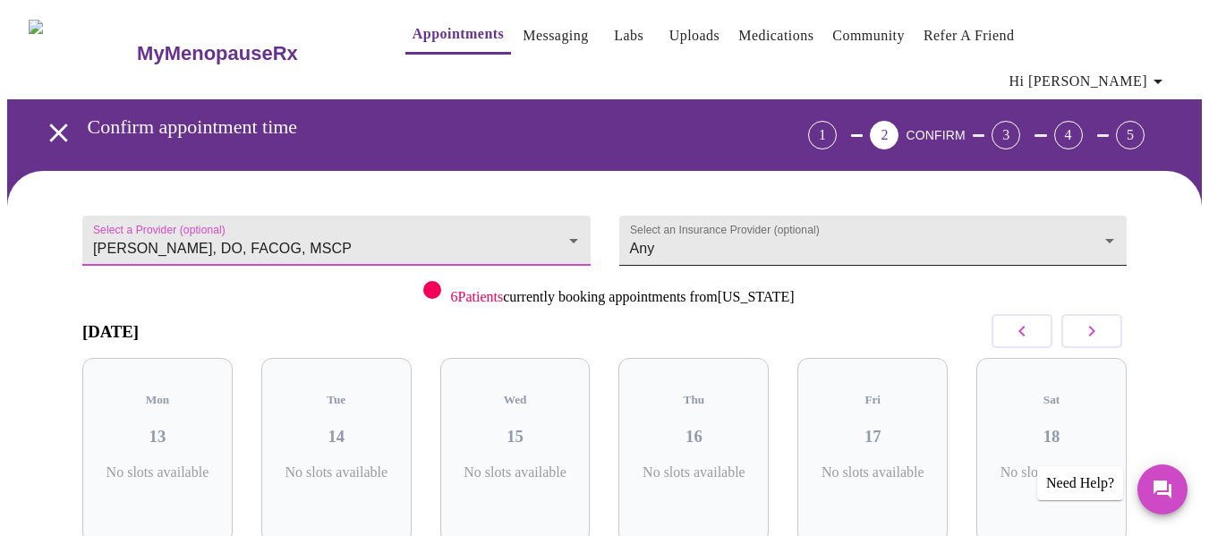
click at [1117, 209] on body "MyMenopauseRx Appointments Messaging Labs Uploads Medications Community Refer a…" at bounding box center [604, 383] width 1195 height 752
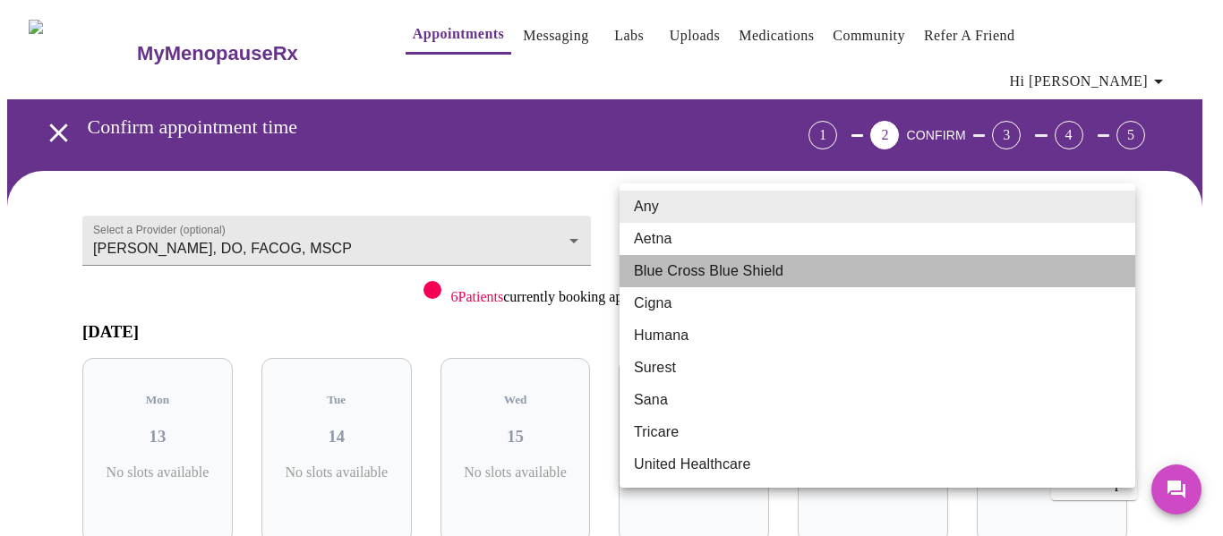
click at [777, 264] on li "Blue Cross Blue Shield" at bounding box center [877, 271] width 516 height 32
type input "Blue Cross Blue Shield"
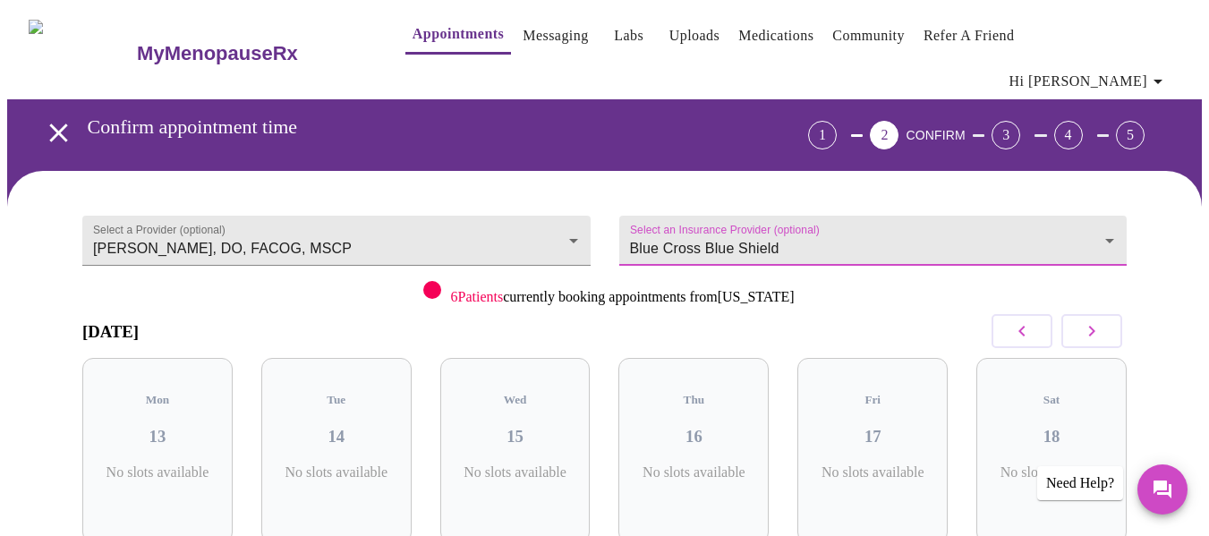
click at [1108, 317] on button "button" at bounding box center [1092, 331] width 61 height 34
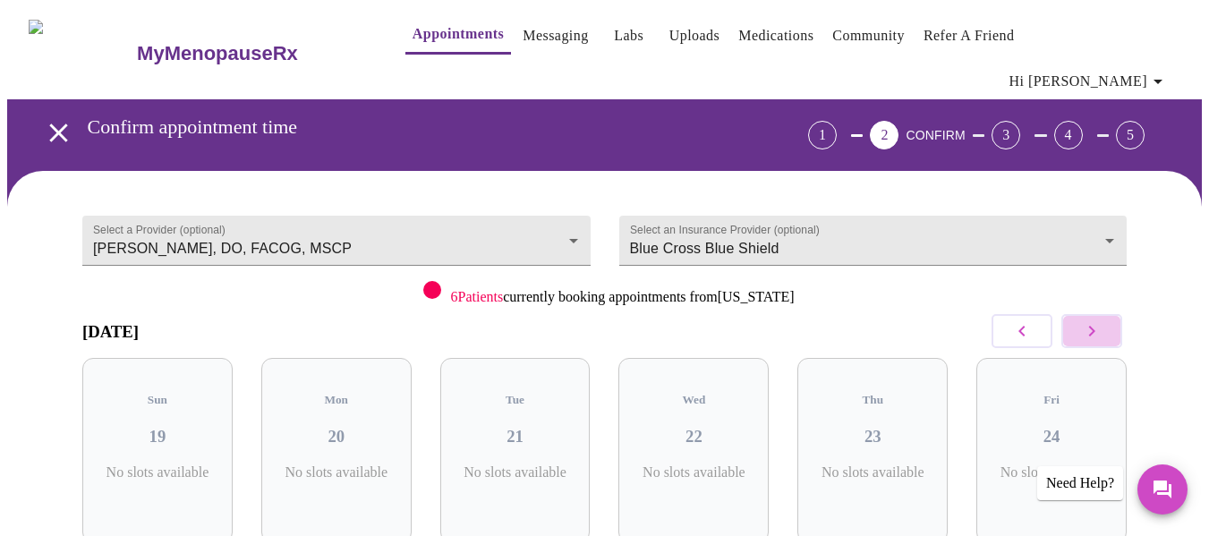
click at [1103, 320] on icon "button" at bounding box center [1091, 330] width 21 height 21
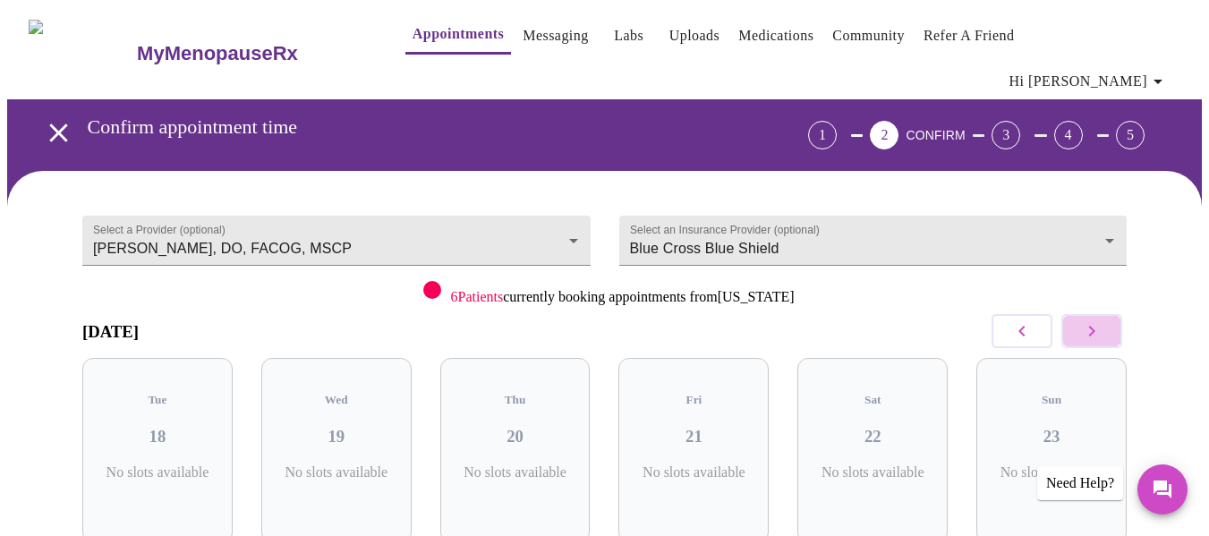
click at [1103, 320] on icon "button" at bounding box center [1091, 330] width 21 height 21
click at [1090, 320] on icon "button" at bounding box center [1091, 330] width 21 height 21
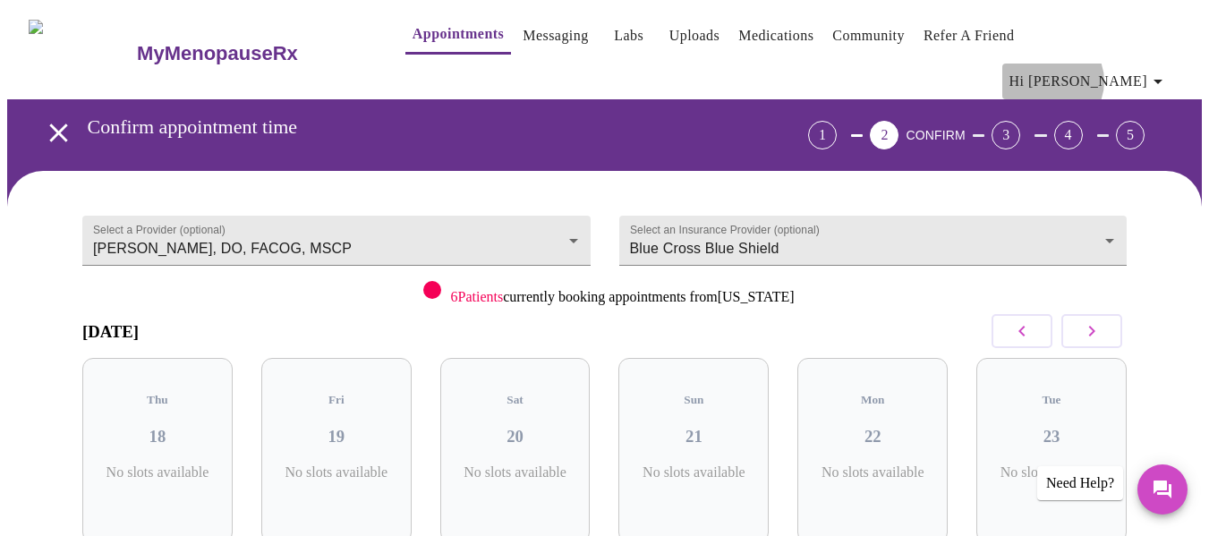
click at [1158, 71] on icon "button" at bounding box center [1158, 81] width 21 height 21
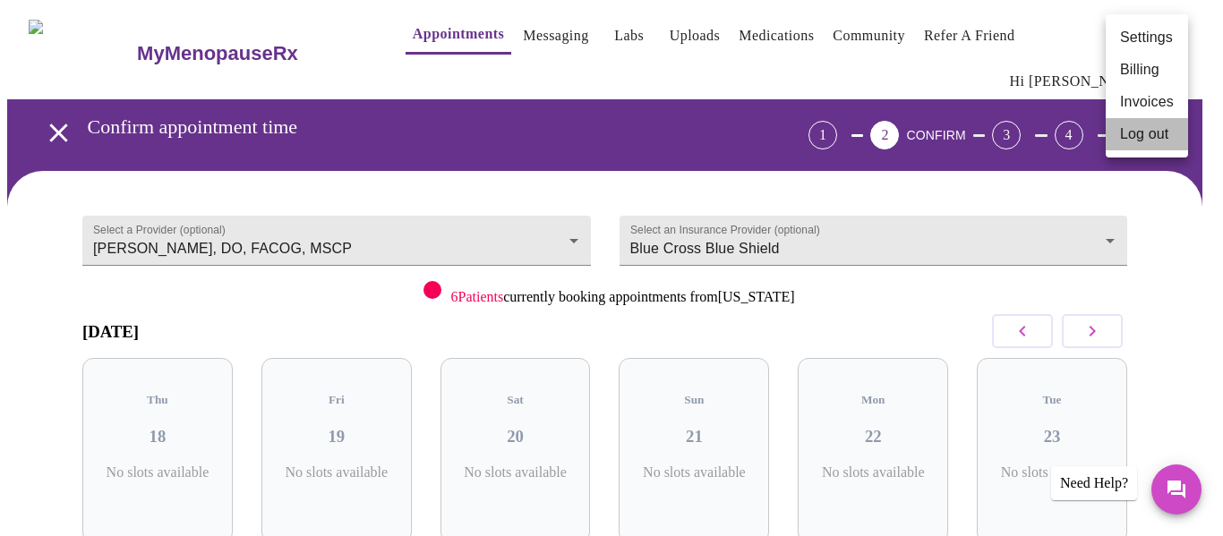
click at [1139, 136] on li "Log out" at bounding box center [1147, 134] width 82 height 32
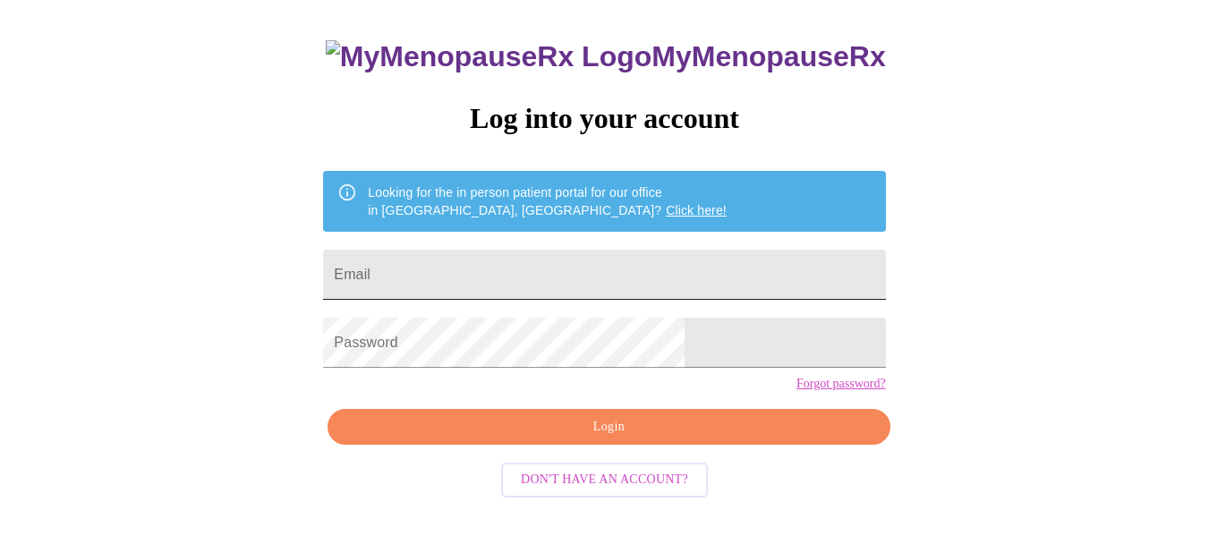
scroll to position [105, 0]
